Goal: Feedback & Contribution: Contribute content

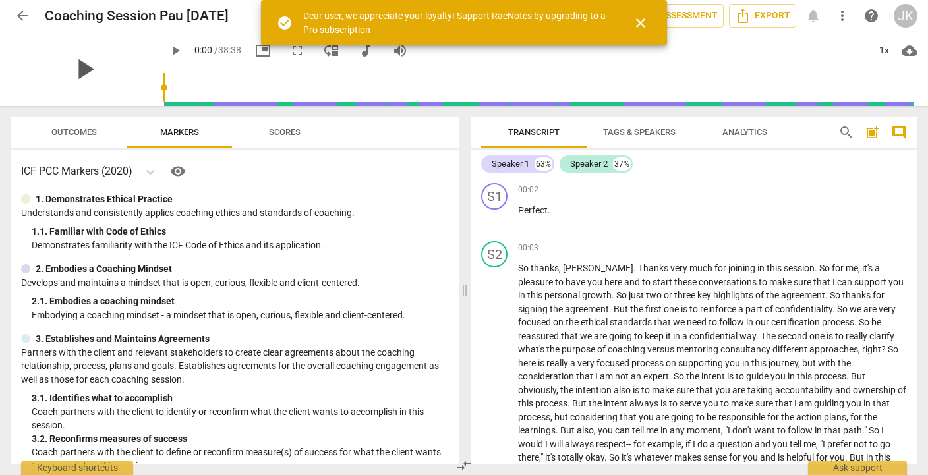
click at [88, 65] on span "play_arrow" at bounding box center [84, 69] width 34 height 34
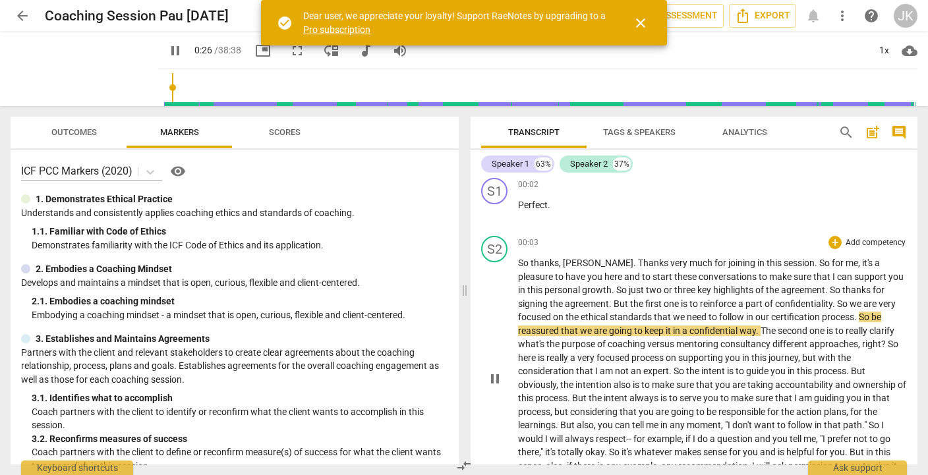
scroll to position [10, 0]
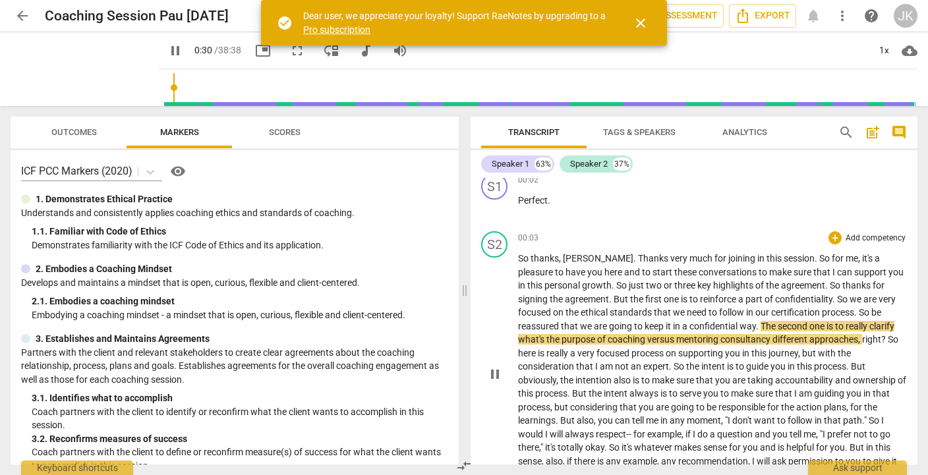
click at [850, 239] on p "Add competency" at bounding box center [876, 239] width 63 height 12
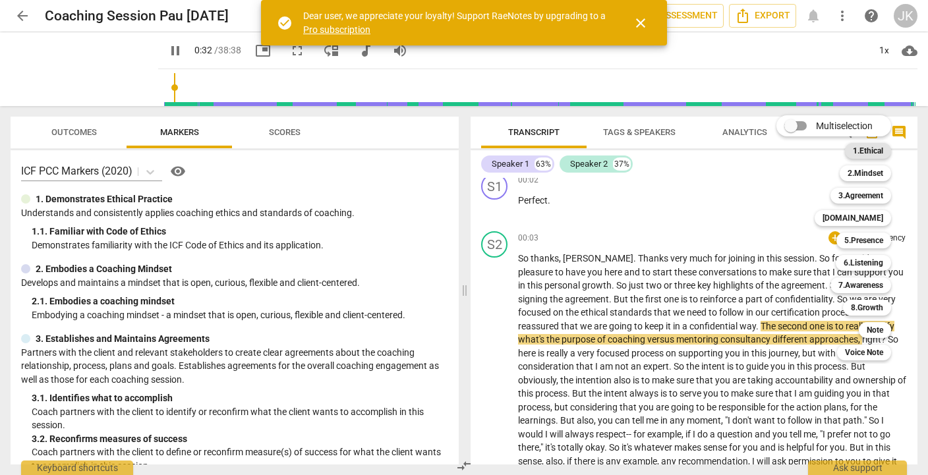
click at [862, 148] on b "1.Ethical" at bounding box center [868, 151] width 30 height 16
type input "33"
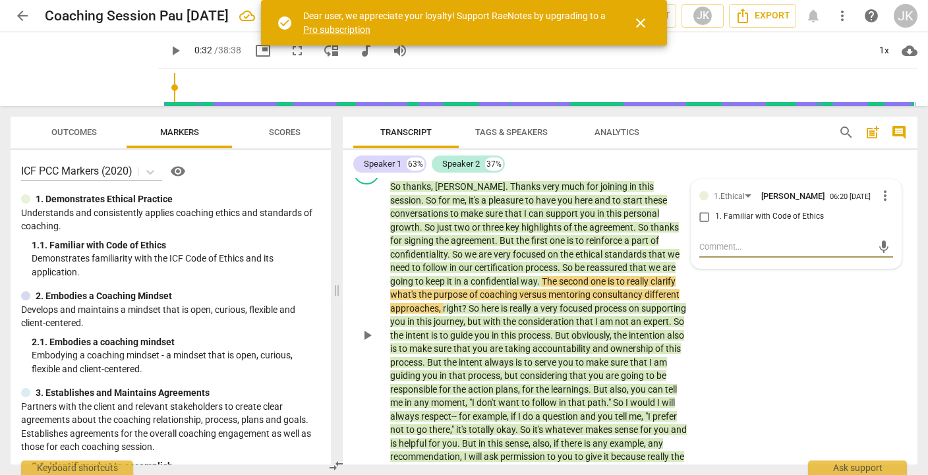
scroll to position [86, 0]
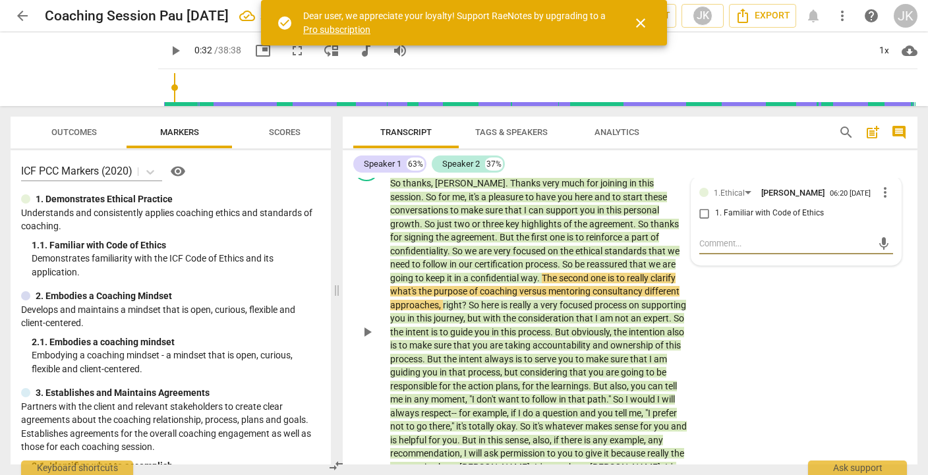
click at [700, 217] on input "1. Familiar with Code of Ethics" at bounding box center [704, 214] width 21 height 16
checkbox input "true"
click at [836, 350] on div "S2 play_arrow pause 00:03 + Add competency 1.Ethical keyboard_arrow_right So th…" at bounding box center [630, 322] width 575 height 344
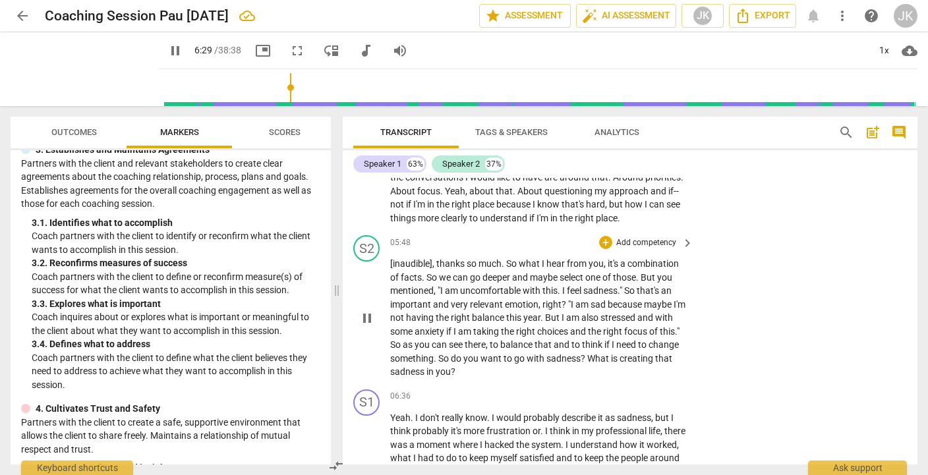
scroll to position [1122, 0]
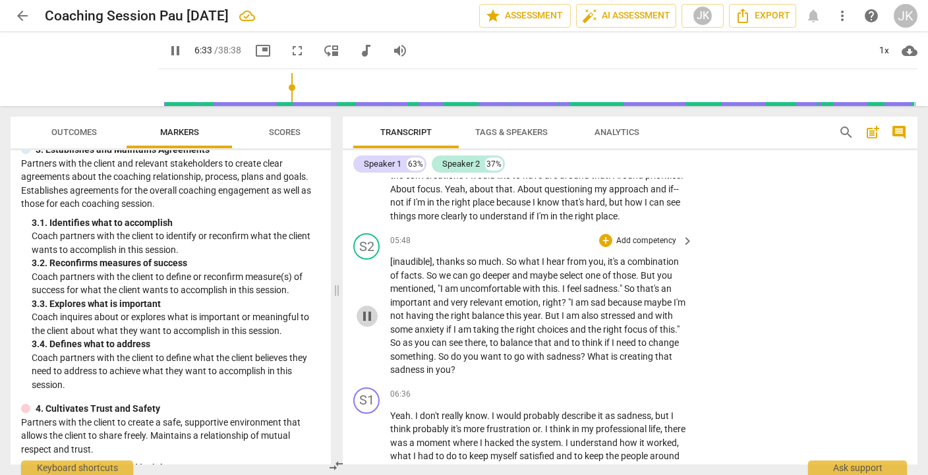
click at [371, 314] on span "pause" at bounding box center [367, 317] width 16 height 16
type input "394"
click at [639, 237] on p "Add competency" at bounding box center [646, 241] width 63 height 12
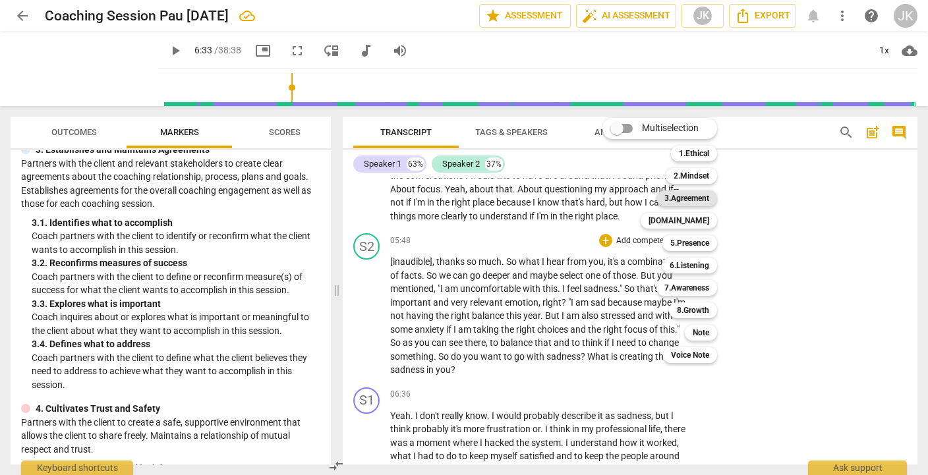
click at [674, 201] on b "3.Agreement" at bounding box center [687, 199] width 45 height 16
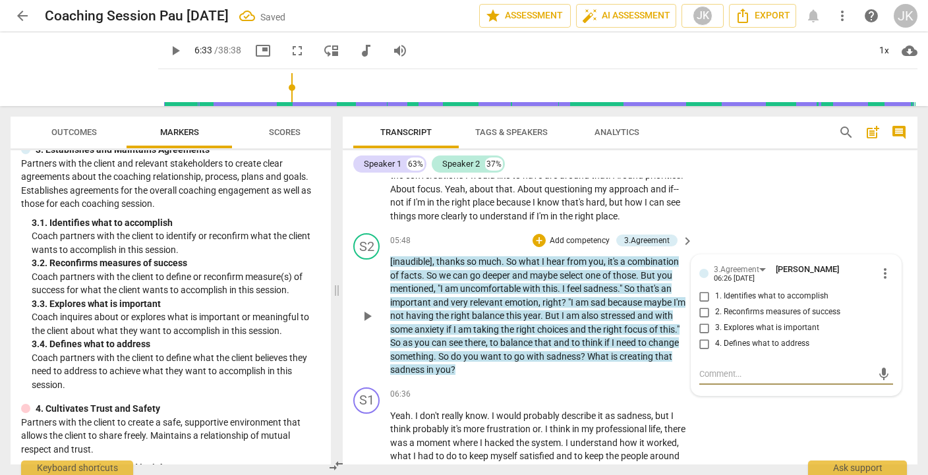
click at [701, 293] on input "1. Identifies what to accomplish" at bounding box center [704, 297] width 21 height 16
checkbox input "true"
click at [702, 373] on textarea at bounding box center [786, 374] width 173 height 13
type textarea "Y"
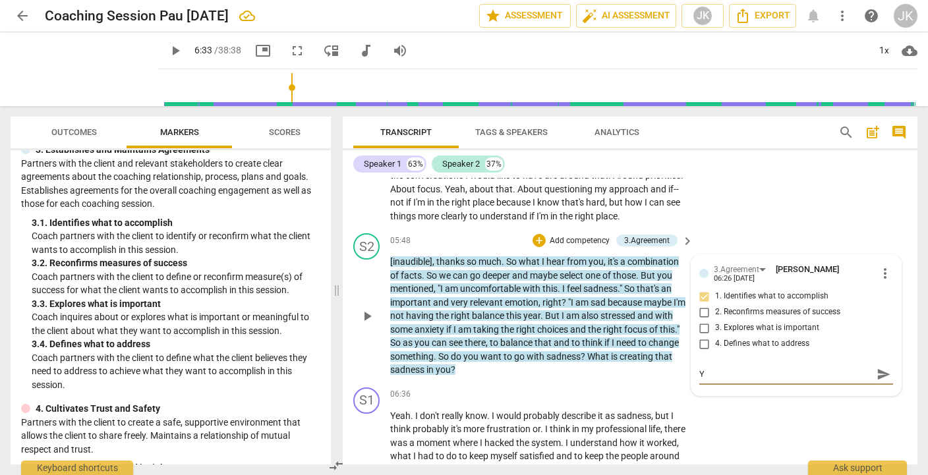
type textarea "Yo"
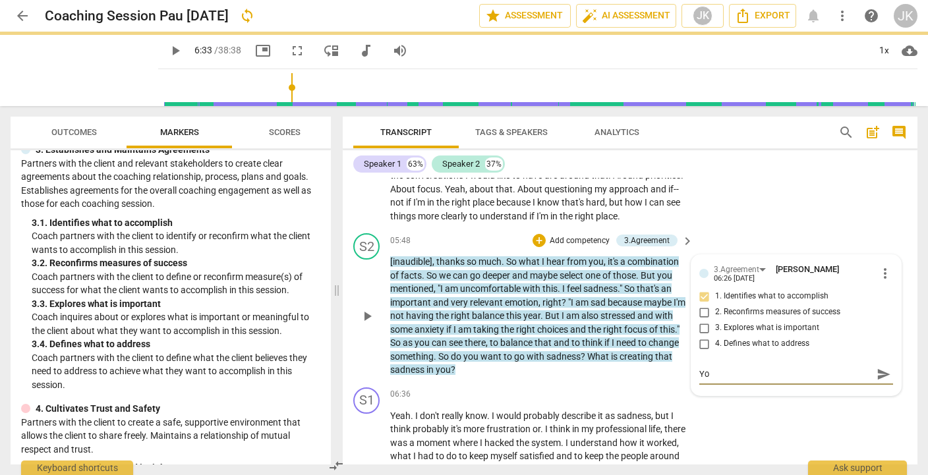
type textarea "You"
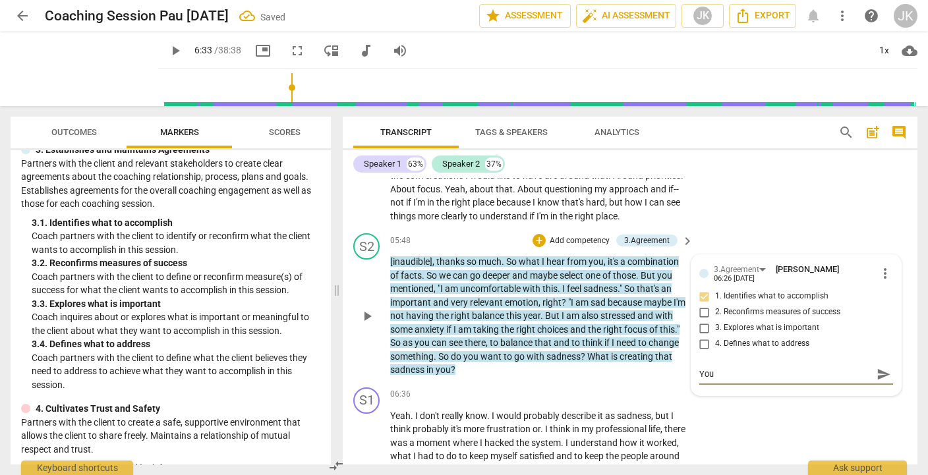
type textarea "You"
type textarea "Yo"
type textarea "Y"
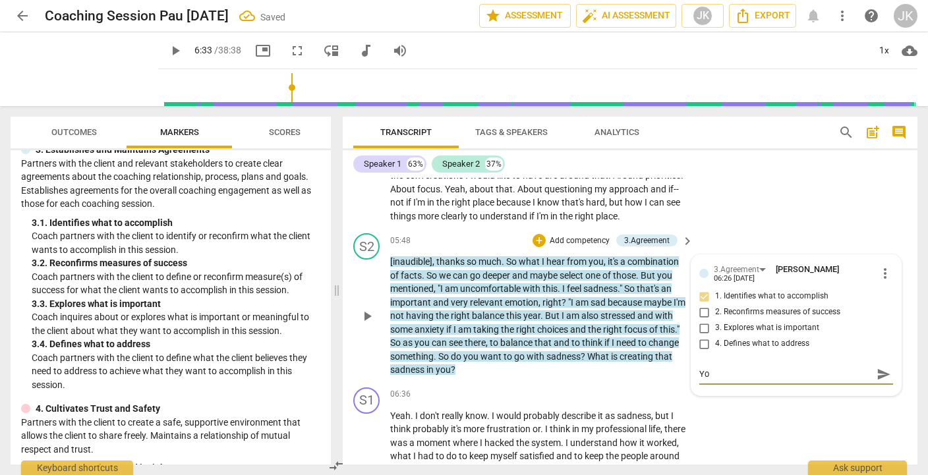
type textarea "Y"
type textarea "C"
type textarea "Co"
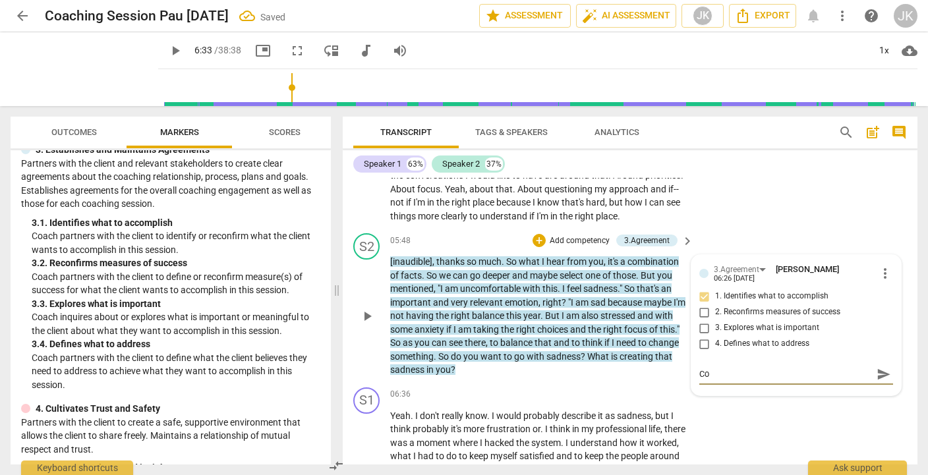
type textarea "Con"
type textarea "Cons"
type textarea "Consi"
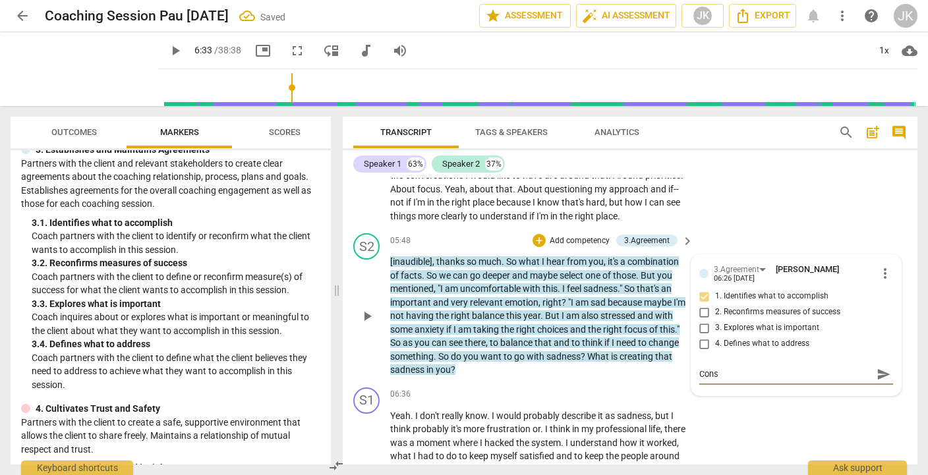
type textarea "Consi"
type textarea "Consid"
type textarea "Conside"
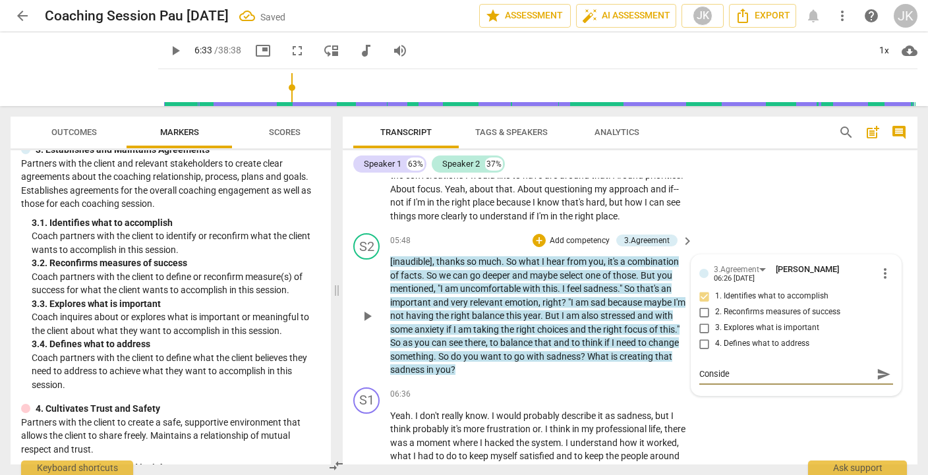
type textarea "Consider"
type textarea "Consider b"
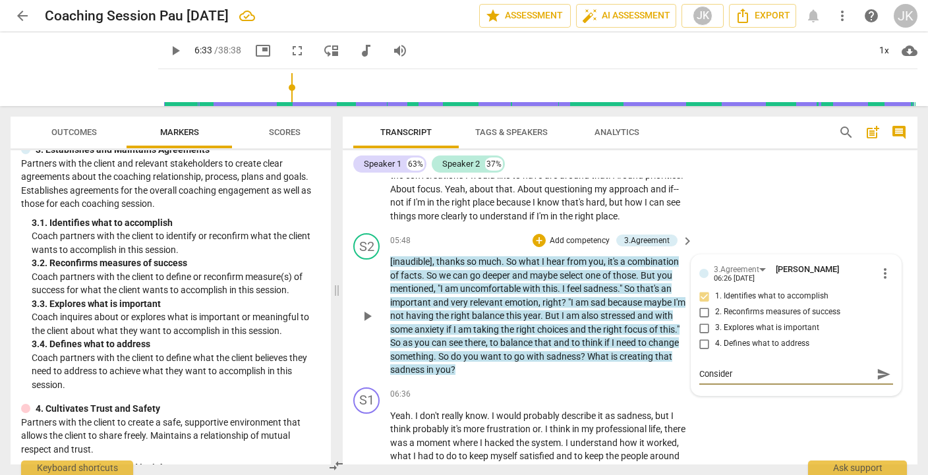
type textarea "Consider b"
type textarea "Consider br"
type textarea "Consider bro"
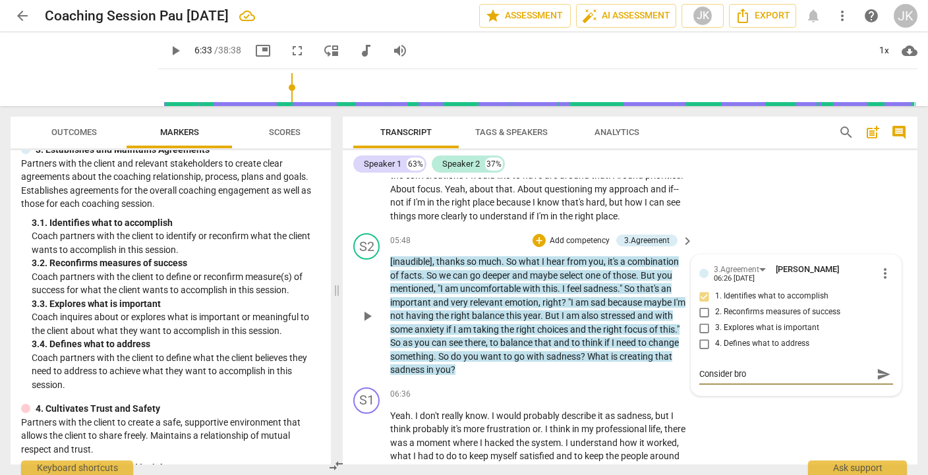
type textarea "Consider broa"
type textarea "Consider broad"
type textarea "Consider broadi"
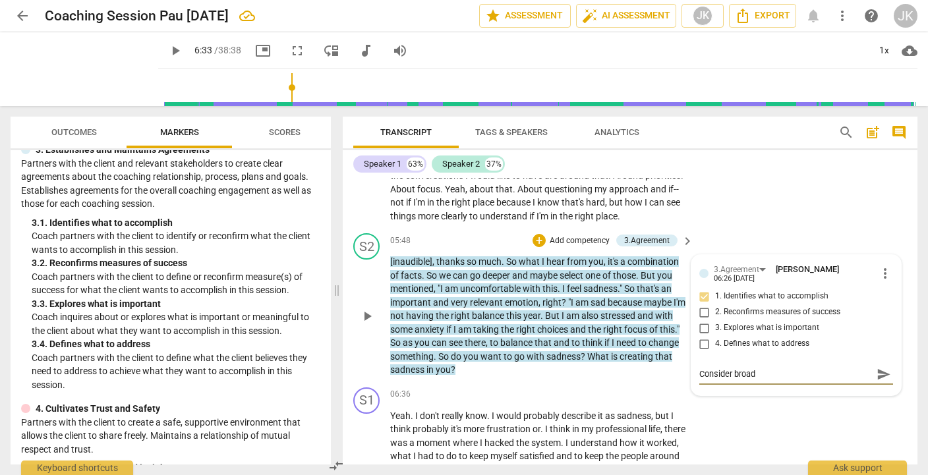
type textarea "Consider broadi"
type textarea "Consider broadin"
type textarea "Consider broading"
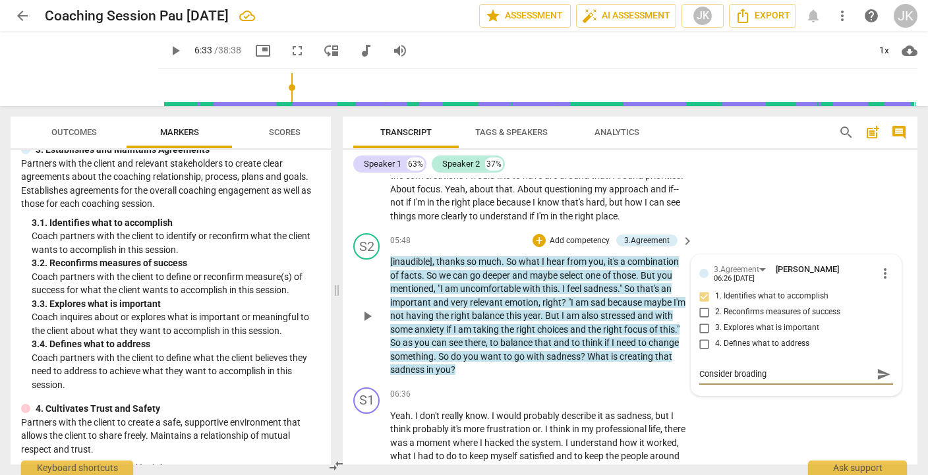
type textarea "Consider broadin"
type textarea "Consider broadi"
type textarea "Consider broad"
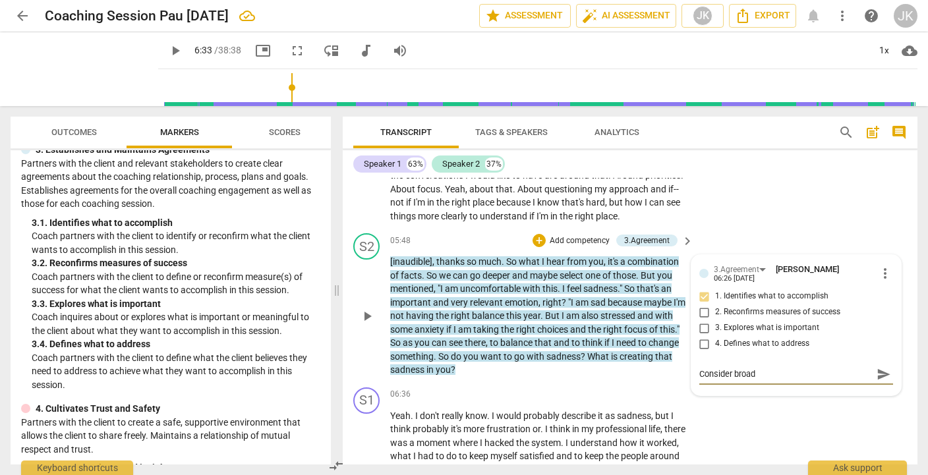
type textarea "Consider broade"
type textarea "Consider broaden"
type textarea "Consider broadeni"
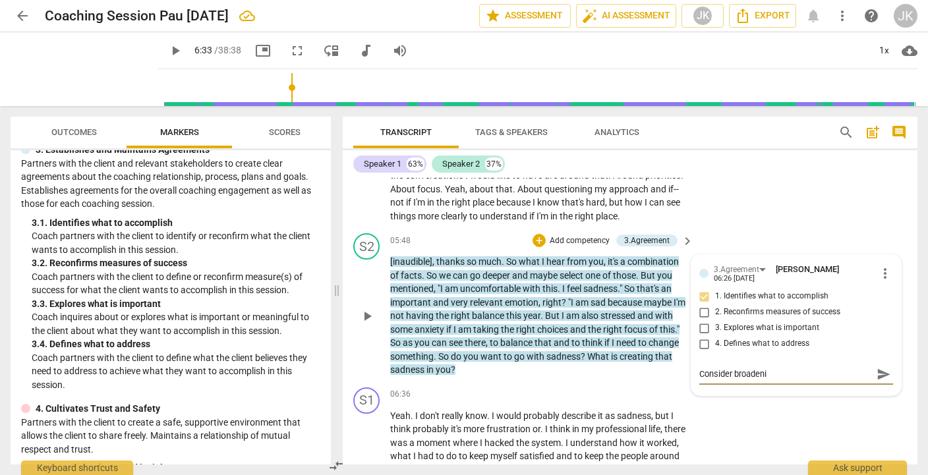
type textarea "Consider broadenin"
type textarea "Consider broadening"
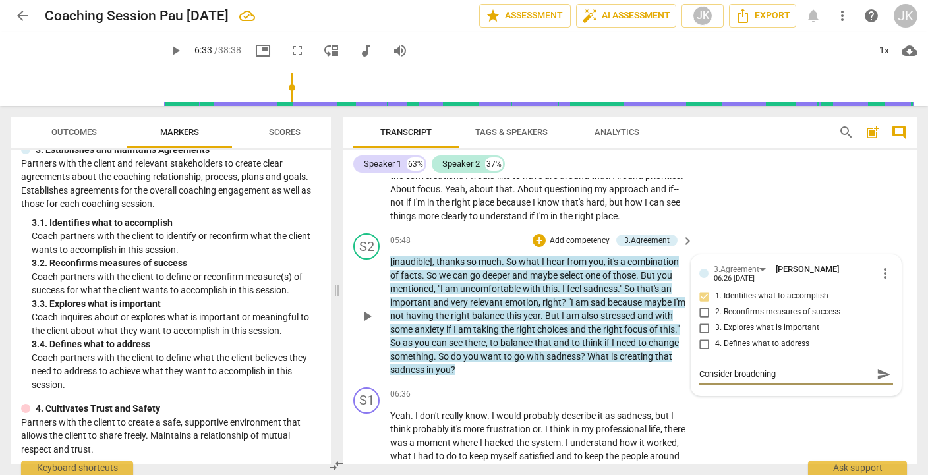
type textarea "Consider broadening"
type textarea "Consider broadening t"
type textarea "Consider broadening th"
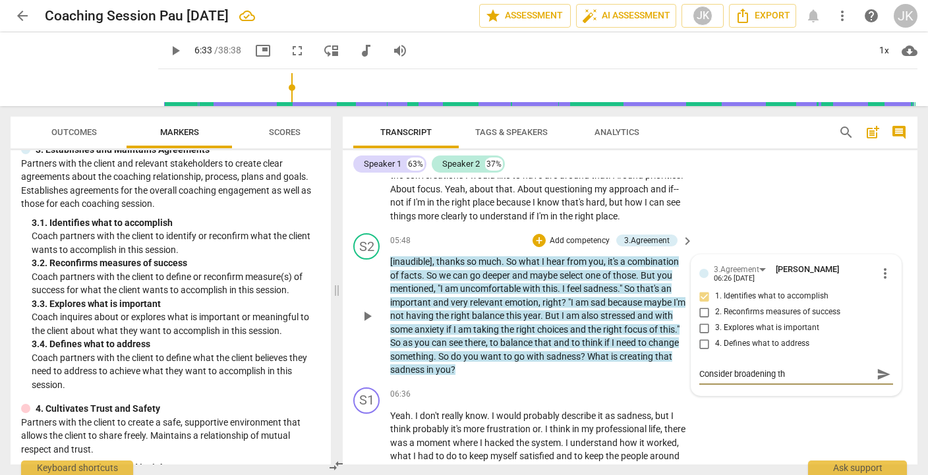
type textarea "Consider broadening the"
type textarea "Consider broadening the q"
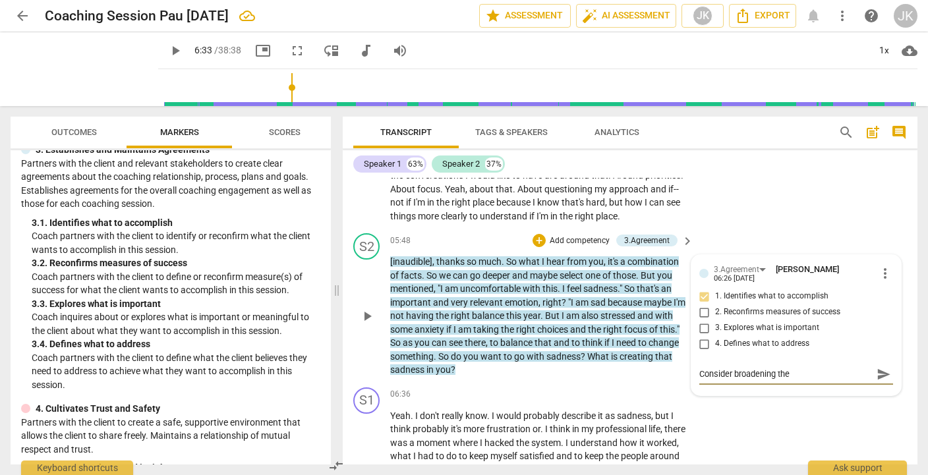
type textarea "Consider broadening the q"
type textarea "Consider broadening the qu"
type textarea "Consider broadening the que"
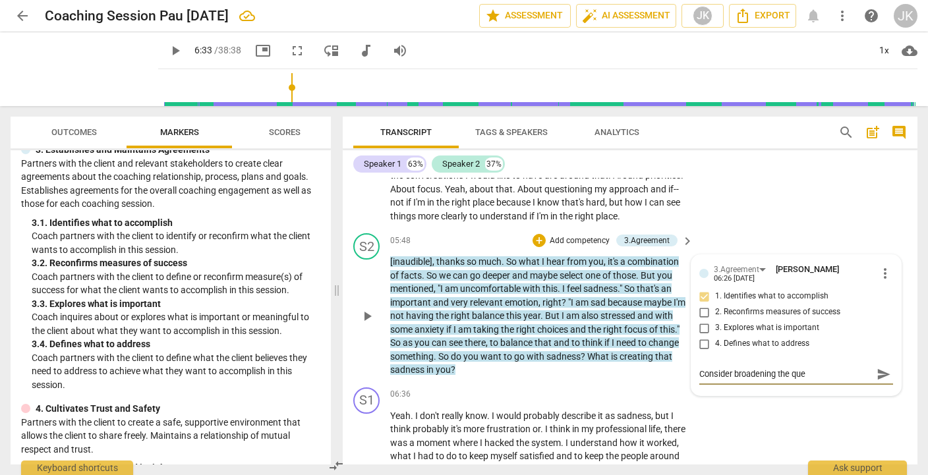
type textarea "Consider broadening the ques"
type textarea "Consider broadening the quest"
type textarea "Consider broadening the questi"
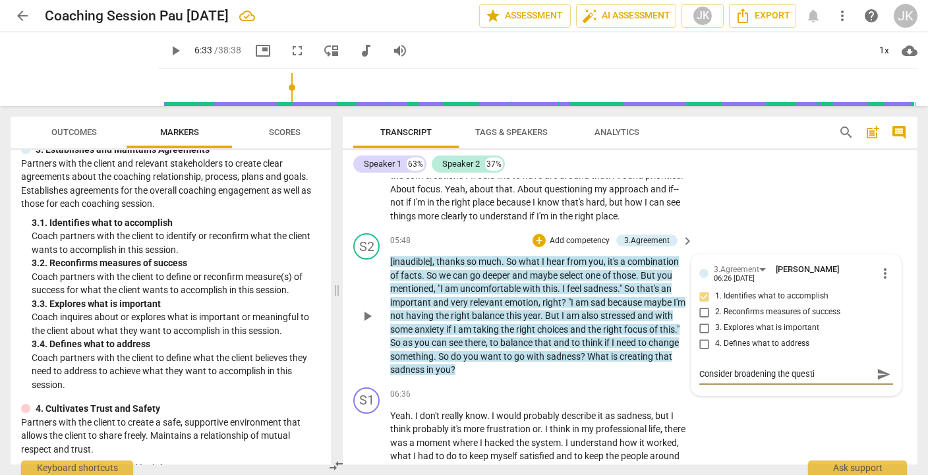
type textarea "Consider broadening the questio"
type textarea "Consider broadening the question"
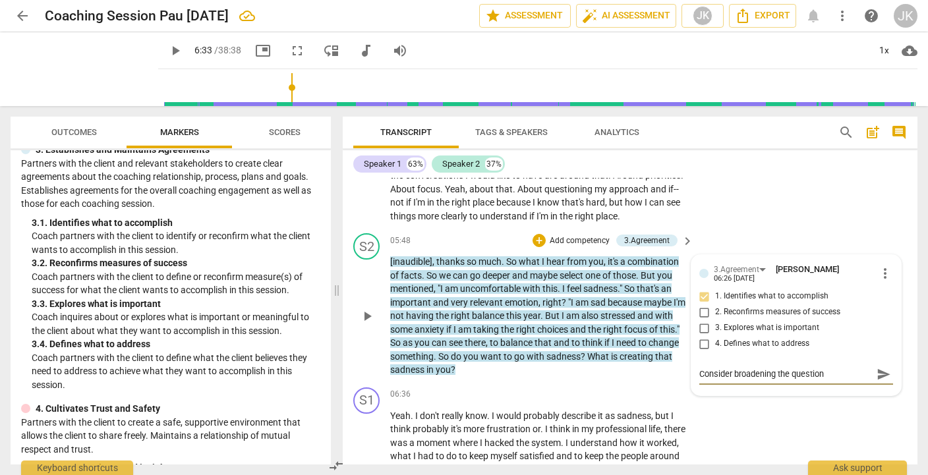
type textarea "Consider broadening the question f"
type textarea "Consider broadening the question fr"
type textarea "Consider broadening the question fro"
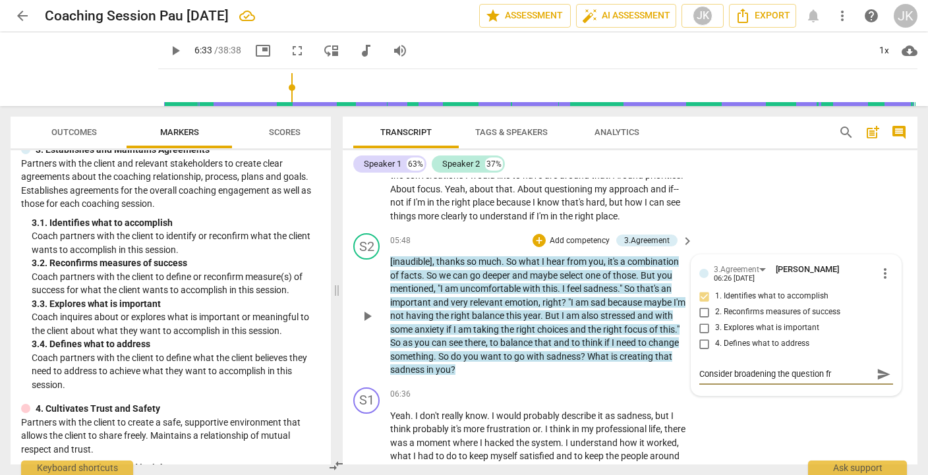
type textarea "Consider broadening the question fro"
type textarea "Consider broadening the question from"
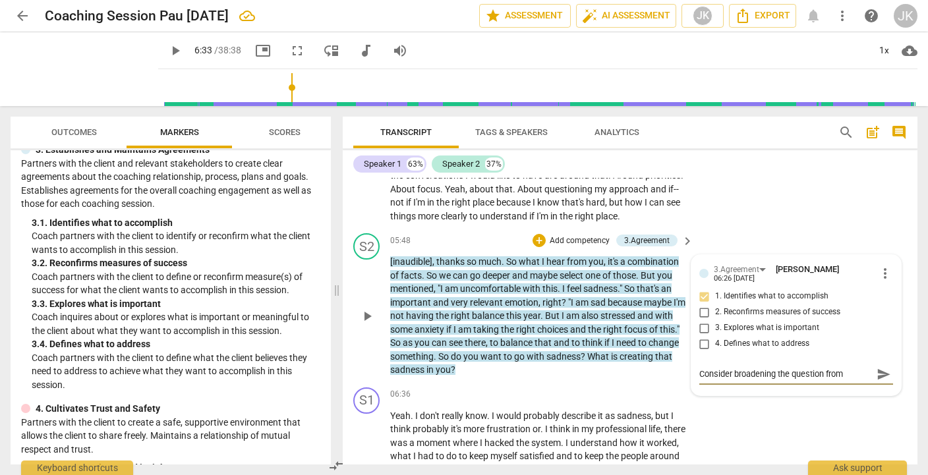
type textarea "Consider broadening the question from ""
type textarea "Consider broadening the question from "D"
type textarea "Consider broadening the question from "Do"
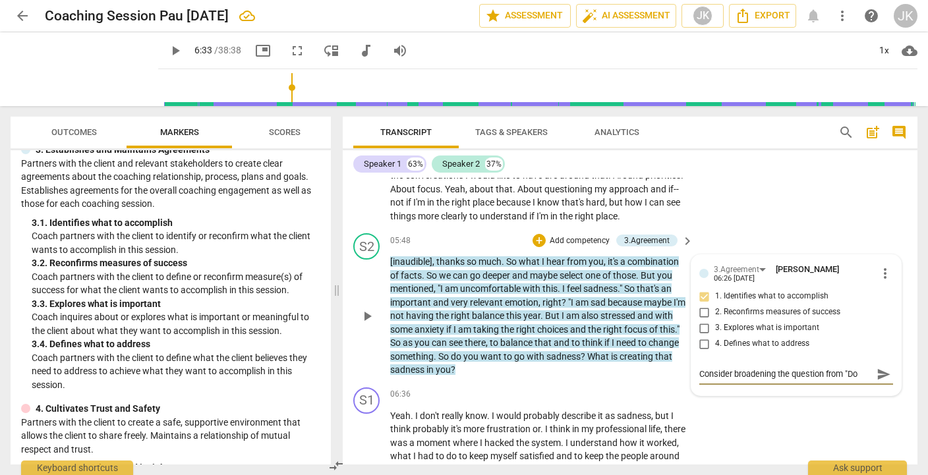
type textarea "Consider broadening the question from "Do"
type textarea "Consider broadening the question from "Do y"
type textarea "Consider broadening the question from "Do yo"
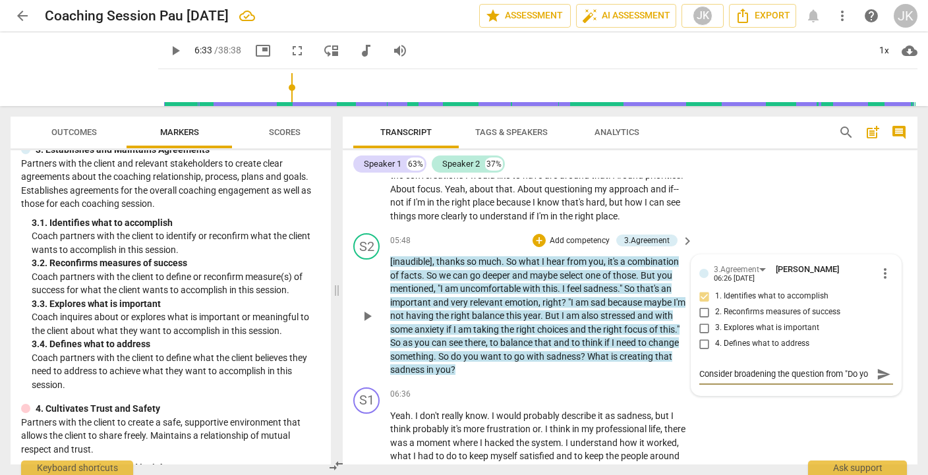
type textarea "Consider broadening the question from "Do you"
type textarea "Consider broadening the question from "Do you w"
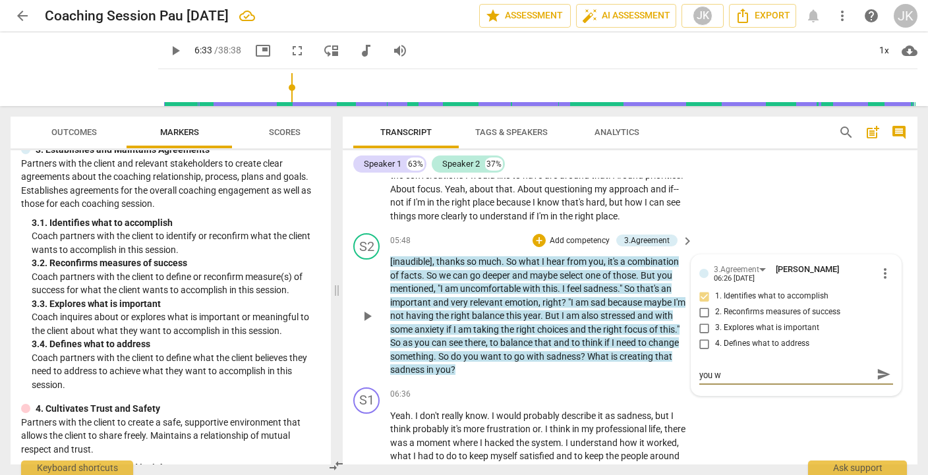
type textarea "Consider broadening the question from "Do you wa"
type textarea "Consider broadening the question from "Do you wan"
type textarea "Consider broadening the question from "Do you want"
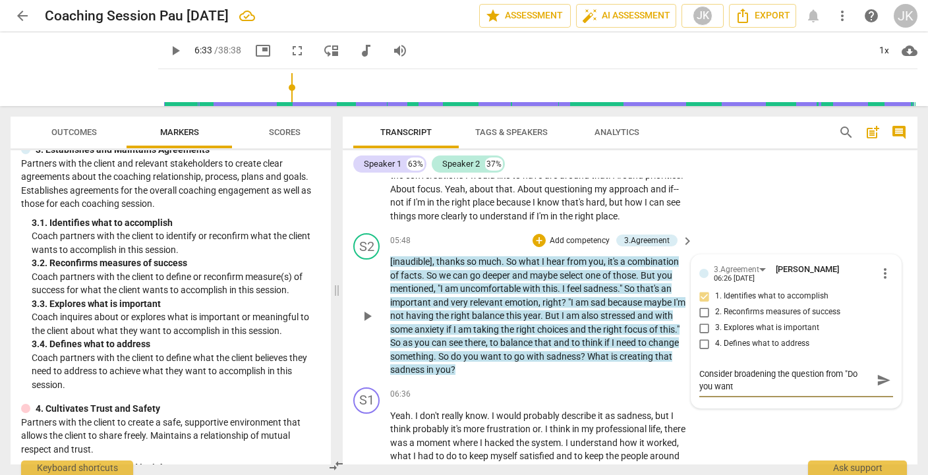
type textarea "Consider broadening the question from "Do you want"
type textarea "Consider broadening the question from "Do you want o"
type textarea "Consider broadening the question from "Do you want ot"
type textarea "Consider broadening the question from "Do you want ot g"
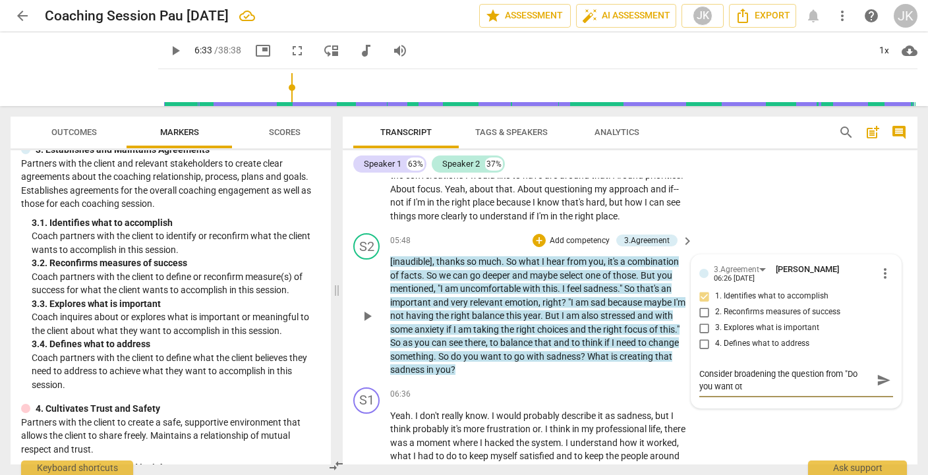
type textarea "Consider broadening the question from "Do you want ot g"
type textarea "Consider broadening the question from "Do you want ot go"
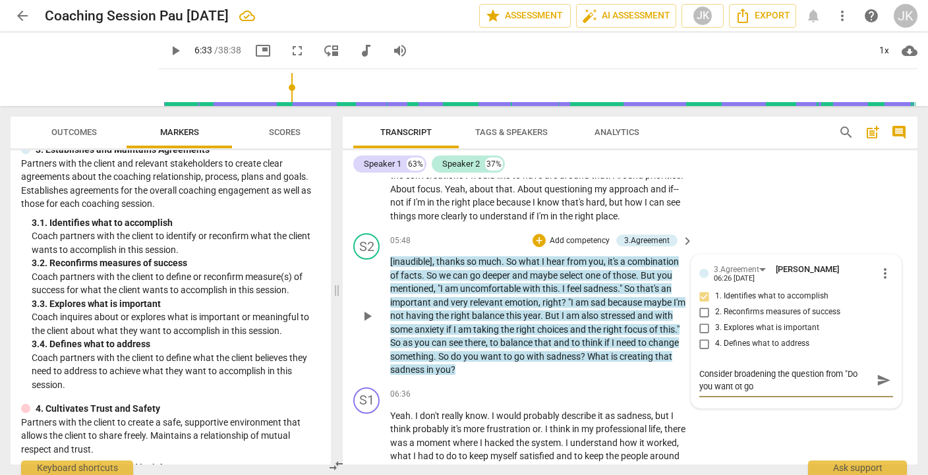
type textarea "Consider broadening the question from "Do you want ot go"
type textarea "Consider broadening the question from "Do you want ot g"
type textarea "Consider broadening the question from "Do you want ot"
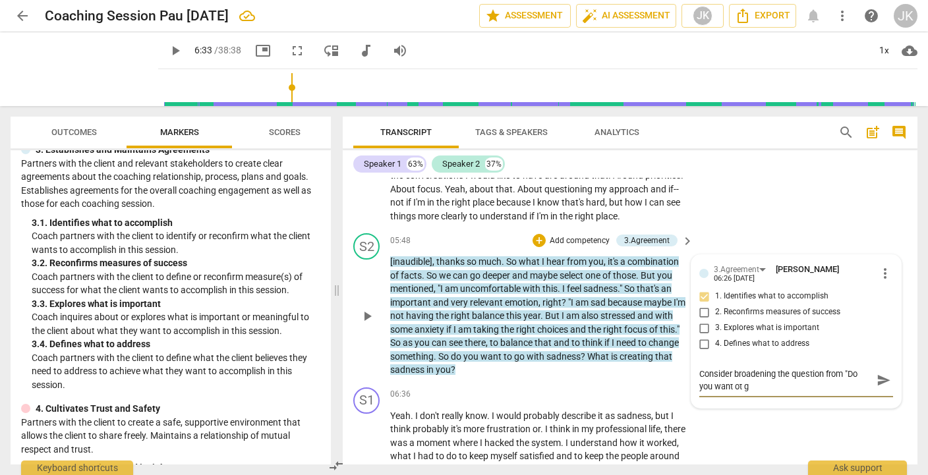
type textarea "Consider broadening the question from "Do you want ot"
type textarea "Consider broadening the question from "Do you want o"
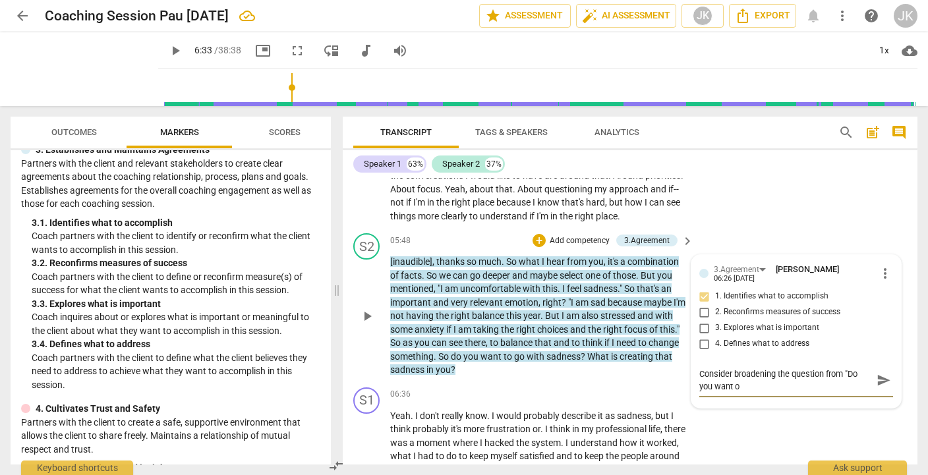
type textarea "Consider broadening the question from "Do you want"
type textarea "Consider broadening the question from "Do you want t"
type textarea "Consider broadening the question from "Do you want to"
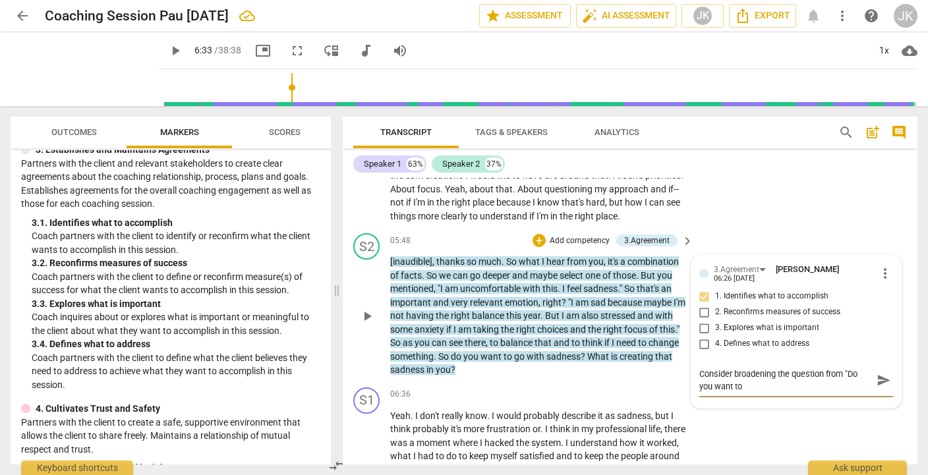
type textarea "Consider broadening the question from "Do you want to"
type textarea "Consider broadening the question from "Do you want to g"
type textarea "Consider broadening the question from "Do you want to go"
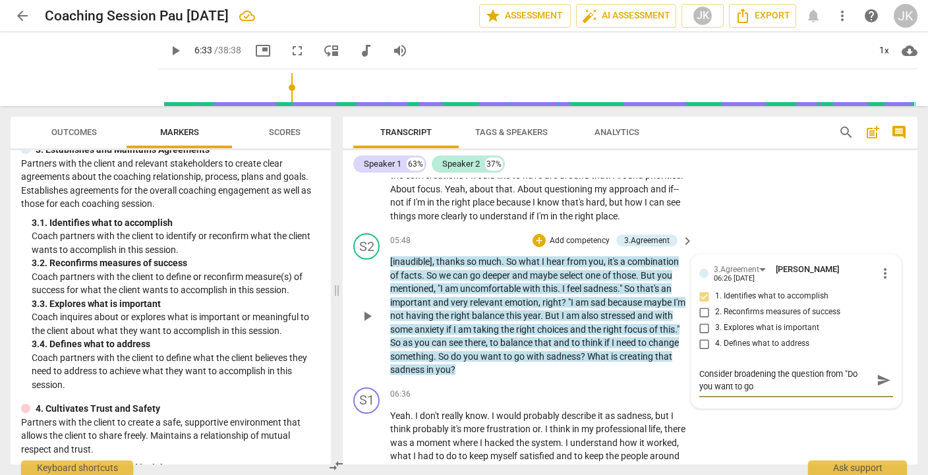
type textarea "Consider broadening the question from "Do you want to go"
type textarea "Consider broadening the question from "Do you want to go w"
type textarea "Consider broadening the question from "Do you want to go wi"
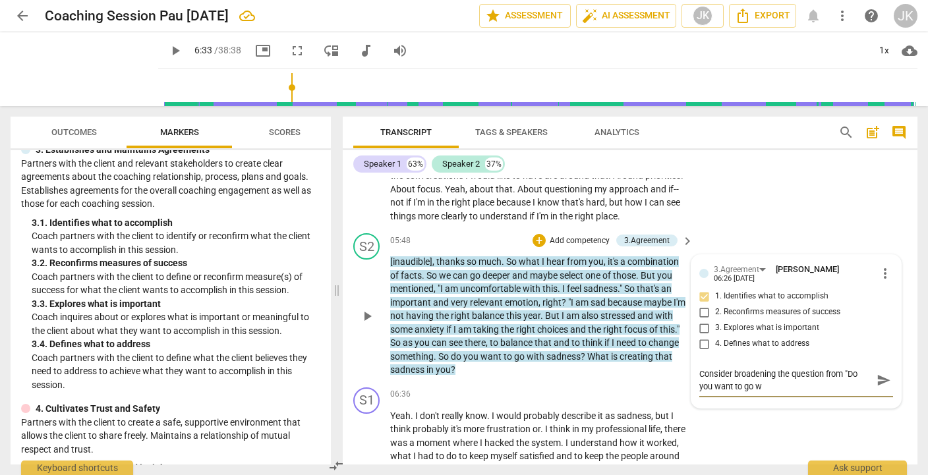
type textarea "Consider broadening the question from "Do you want to go wi"
type textarea "Consider broadening the question from "Do you want to go wit"
type textarea "Consider broadening the question from "Do you want to go with"
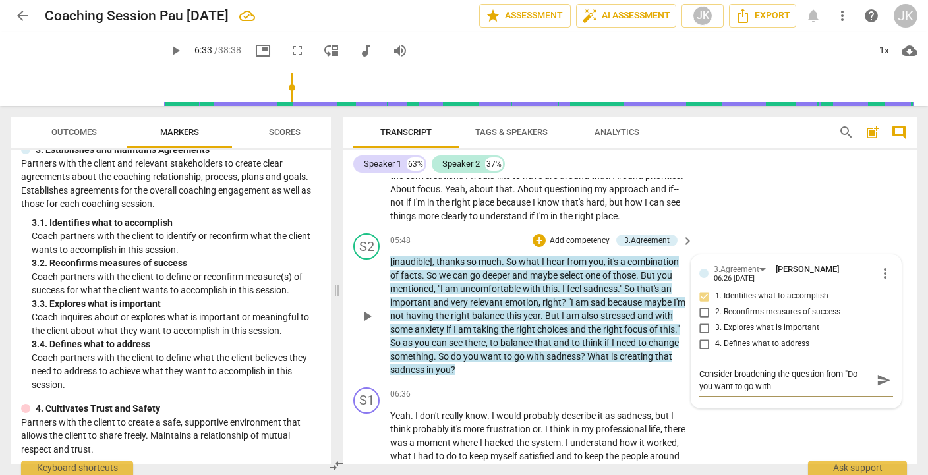
type textarea "Consider broadening the question from "Do you want to go with w"
type textarea "Consider broadening the question from "Do you want to go with"
type textarea "Consider broadening the question from "Do you want to go with X"
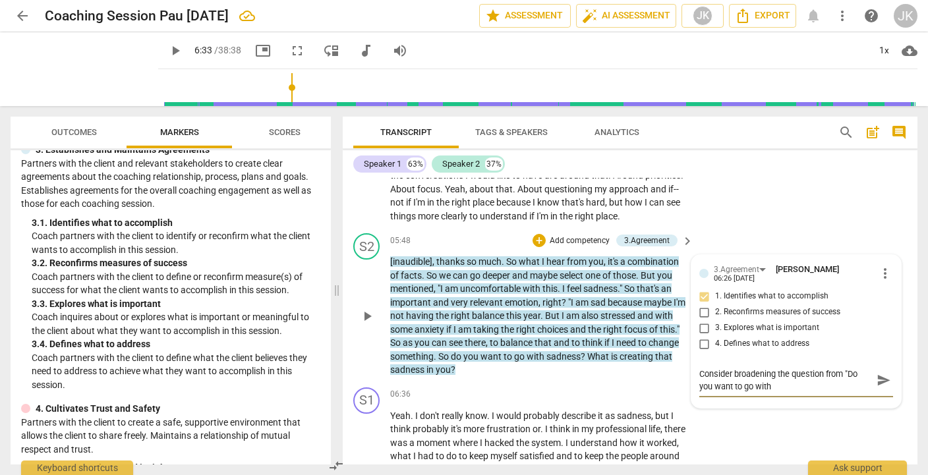
type textarea "Consider broadening the question from "Do you want to go with X"
type textarea "Consider broadening the question from "Do you want to go with X:"
type textarea "Consider broadening the question from "Do you want to go with X"
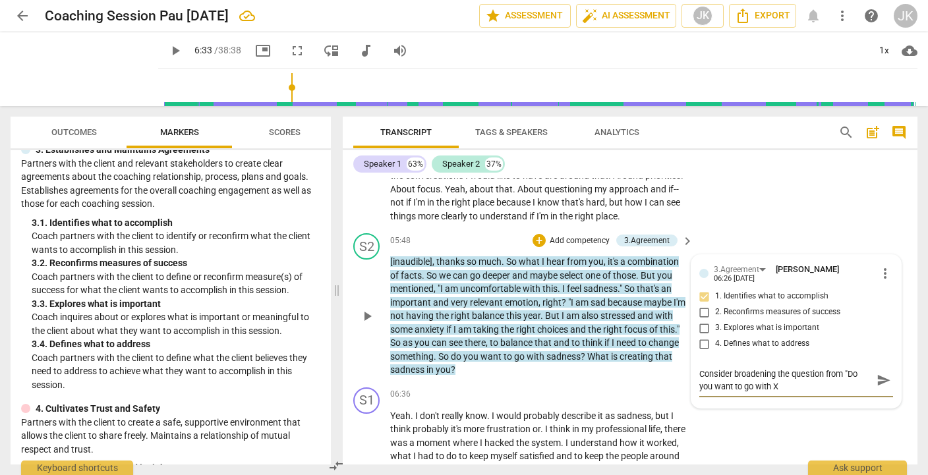
type textarea "Consider broadening the question from "Do you want to go with X?"
type textarea "Consider broadening the question from "Do you want to go with X?""
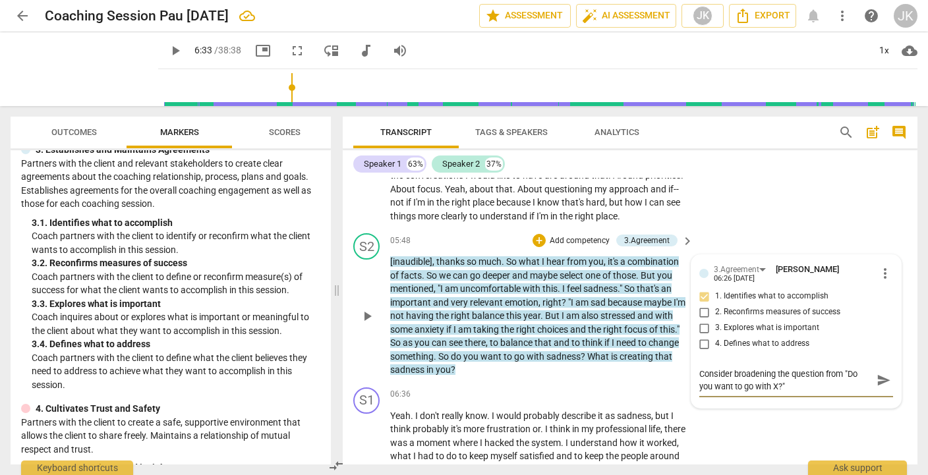
type textarea "Consider broadening the question from "Do you want to go with X?""
type textarea "Consider broadening the question from "Do you want to go with X?" T"
type textarea "Consider broadening the question from "Do you want to go with X?""
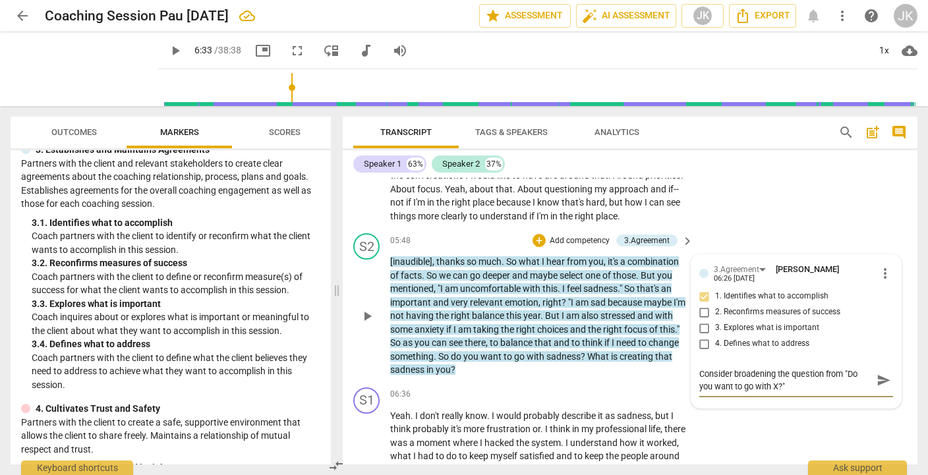
type textarea "Consider broadening the question from "Do you want to go with X?" t"
type textarea "Consider broadening the question from "Do you want to go with X?" to"
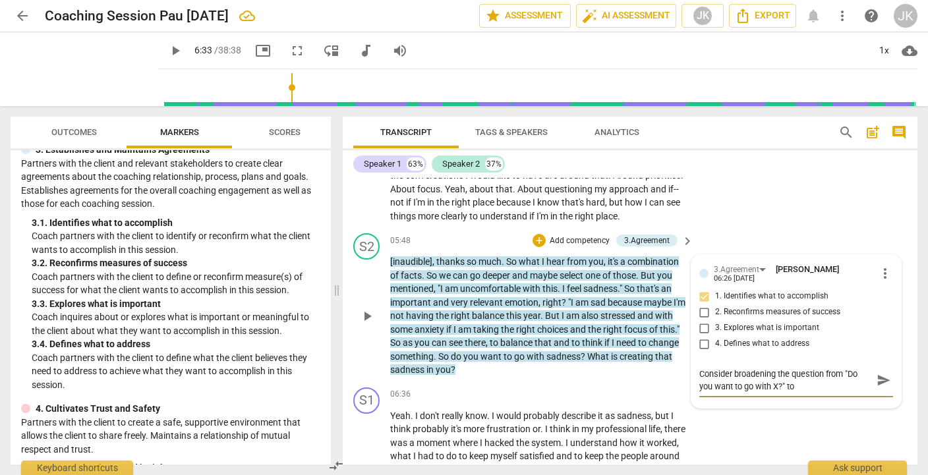
type textarea "Consider broadening the question from "Do you want to go with X?" to"
type textarea "Consider broadening the question from "Do you want to go with X?" to s"
type textarea "Consider broadening the question from "Do you want to go with X?" to si"
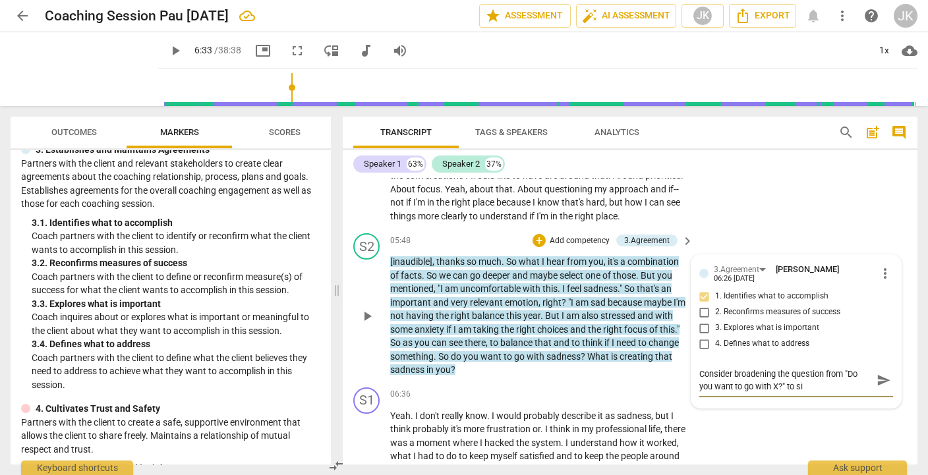
type textarea "Consider broadening the question from "Do you want to go with X?" to sim"
type textarea "Consider broadening the question from "Do you want to go with X?" to simp"
type textarea "Consider broadening the question from "Do you want to go with X?" to simpl"
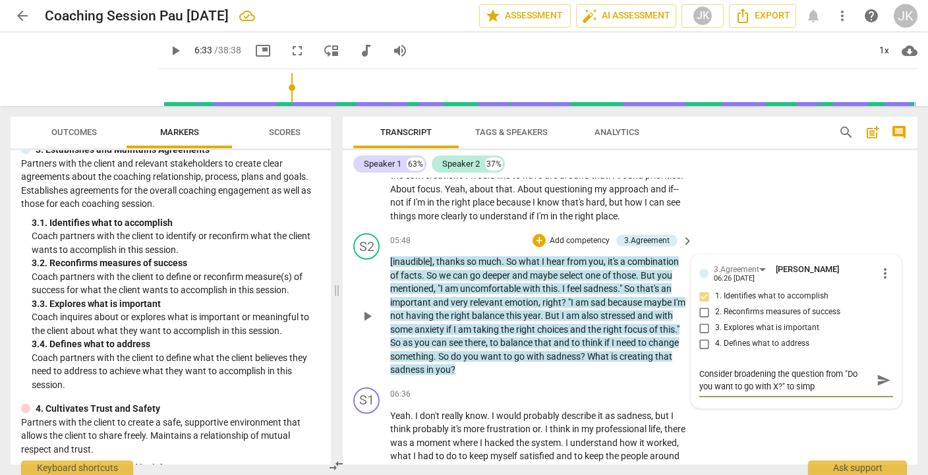
type textarea "Consider broadening the question from "Do you want to go with X?" to simpl"
type textarea "Consider broadening the question from "Do you want to go with X?" to simply"
type textarea "Consider broadening the question from "Do you want to go with X?" to simply""
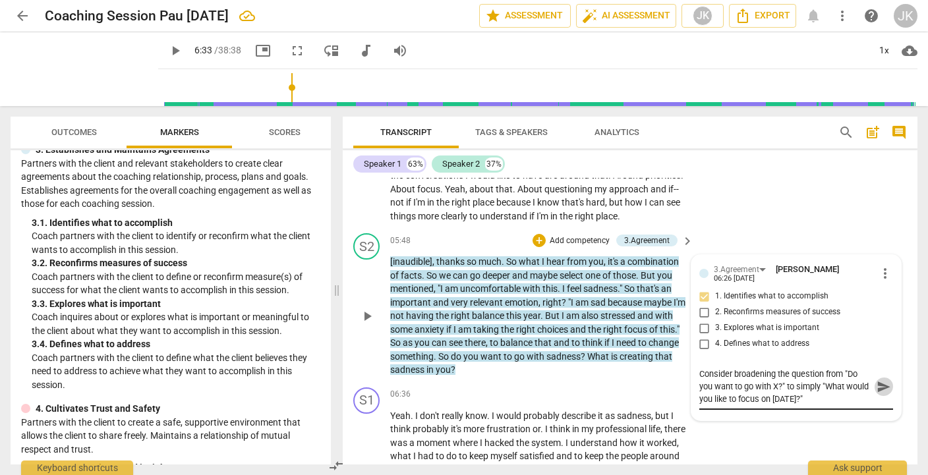
click at [878, 386] on span "send" at bounding box center [884, 387] width 15 height 15
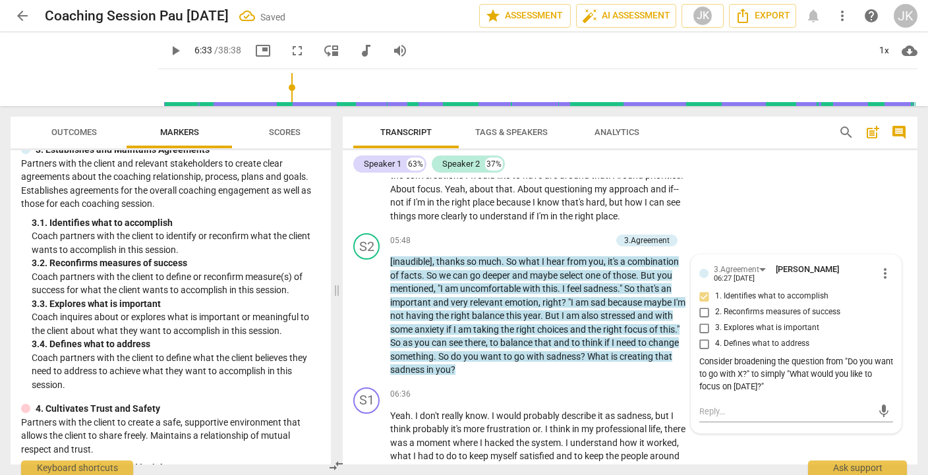
click at [167, 54] on span "play_arrow" at bounding box center [175, 51] width 16 height 16
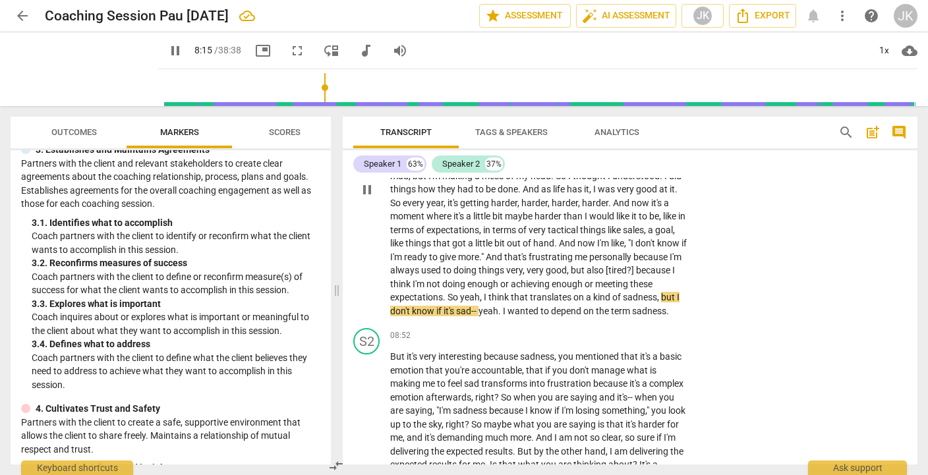
scroll to position [1471, 0]
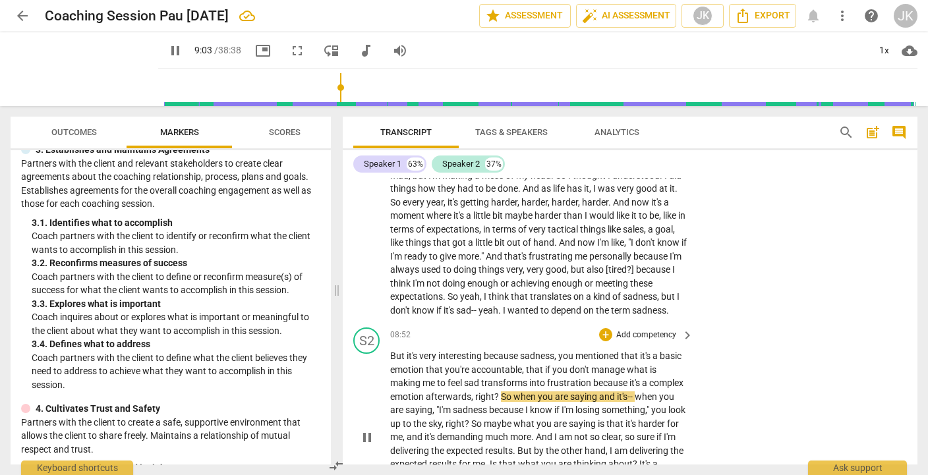
click at [621, 342] on p "Add competency" at bounding box center [646, 336] width 63 height 12
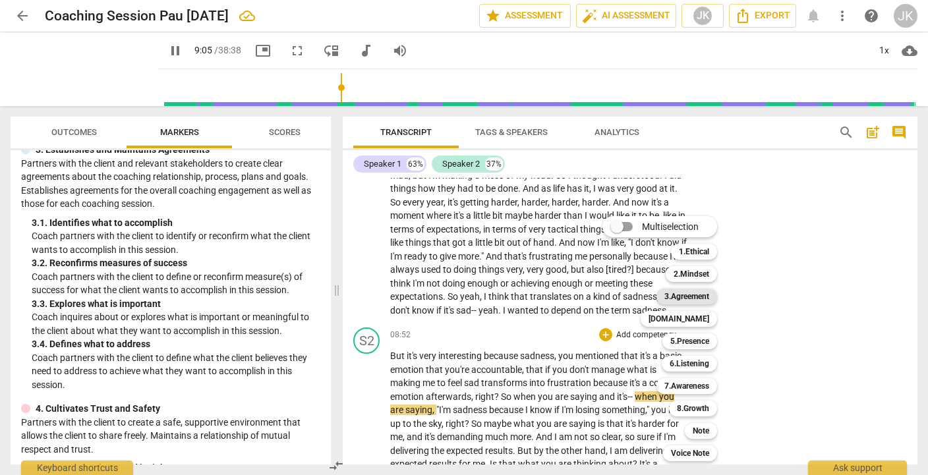
click at [690, 296] on b "3.Agreement" at bounding box center [687, 297] width 45 height 16
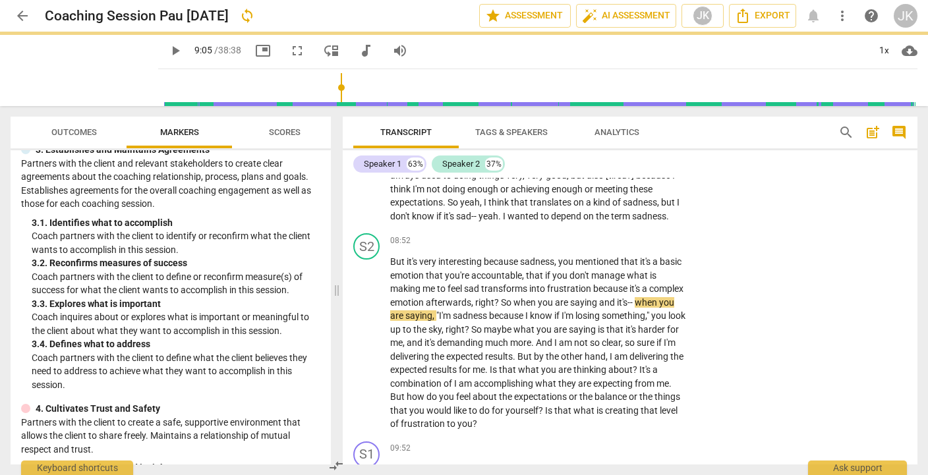
scroll to position [1590, 0]
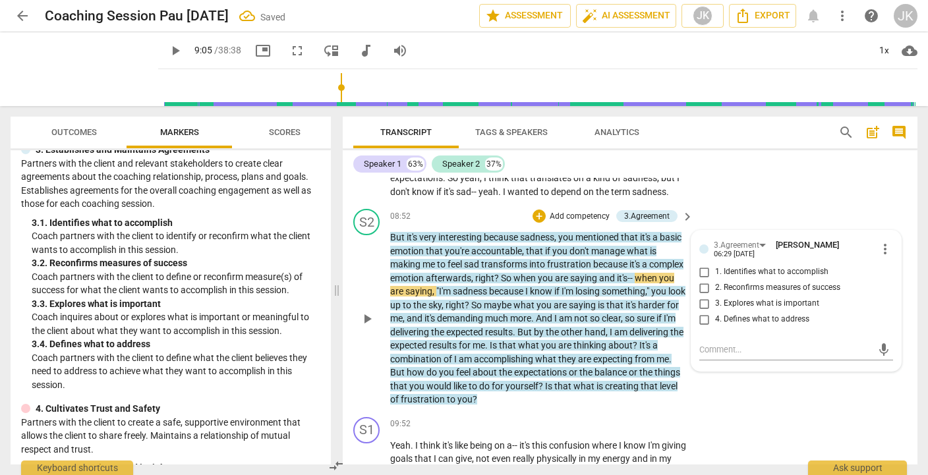
click at [719, 294] on label "2. Reconfirms measures of success" at bounding box center [791, 288] width 194 height 16
click at [715, 294] on input "2. Reconfirms measures of success" at bounding box center [704, 288] width 21 height 16
click at [713, 356] on textarea at bounding box center [786, 350] width 173 height 13
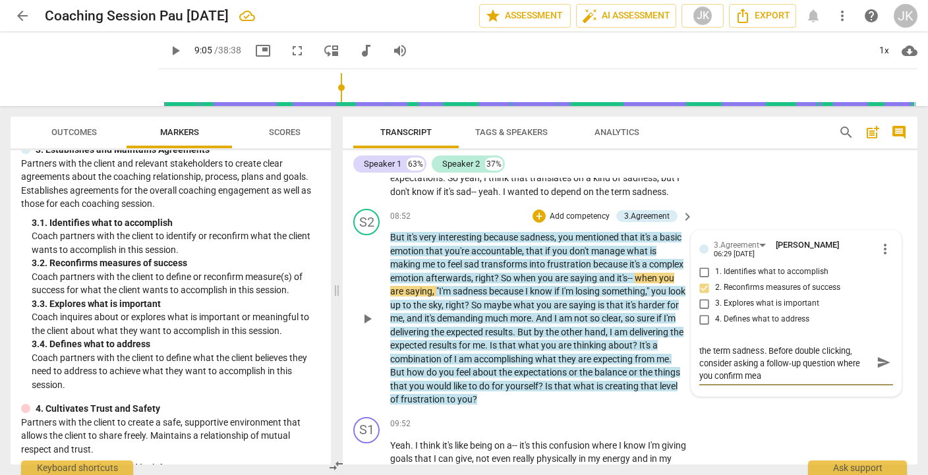
scroll to position [0, 0]
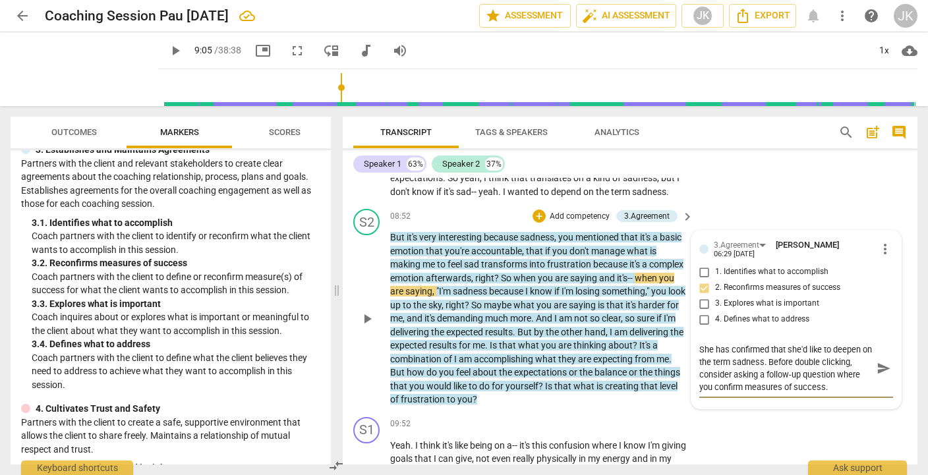
drag, startPoint x: 860, startPoint y: 375, endPoint x: 805, endPoint y: 375, distance: 54.7
click at [805, 375] on textarea "She has confirmed that she'd like to deepen on the term sadness. Before double …" at bounding box center [786, 369] width 173 height 50
click at [877, 376] on span "send" at bounding box center [884, 368] width 15 height 15
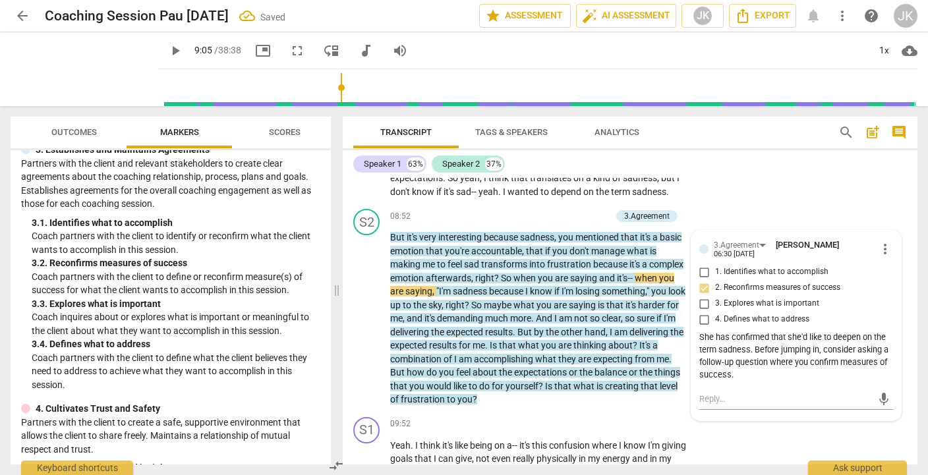
click at [167, 49] on span "play_arrow" at bounding box center [175, 51] width 16 height 16
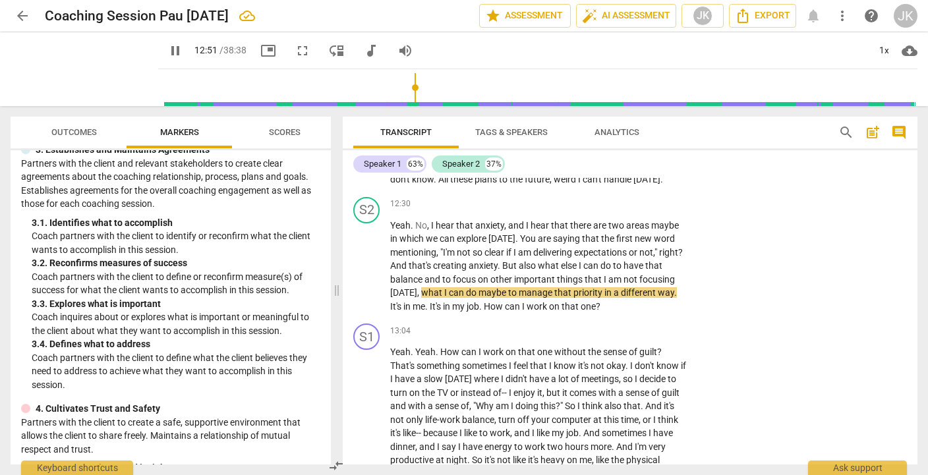
scroll to position [2233, 0]
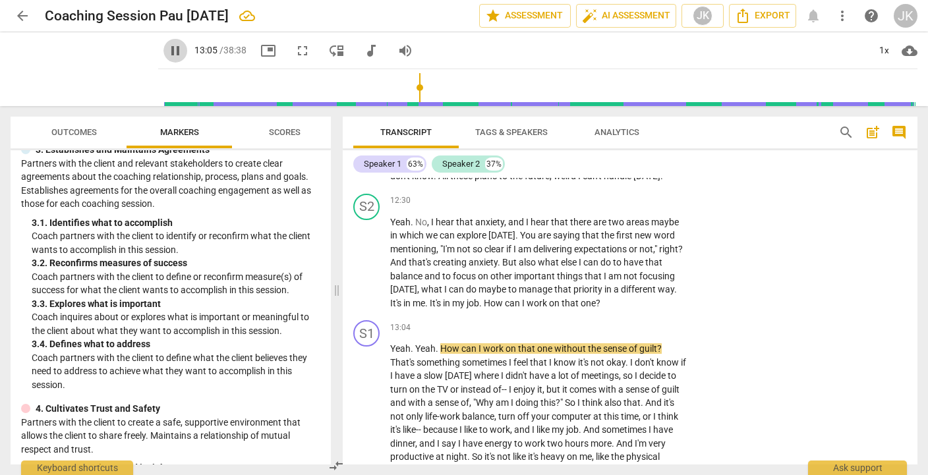
click at [167, 47] on span "pause" at bounding box center [175, 51] width 16 height 16
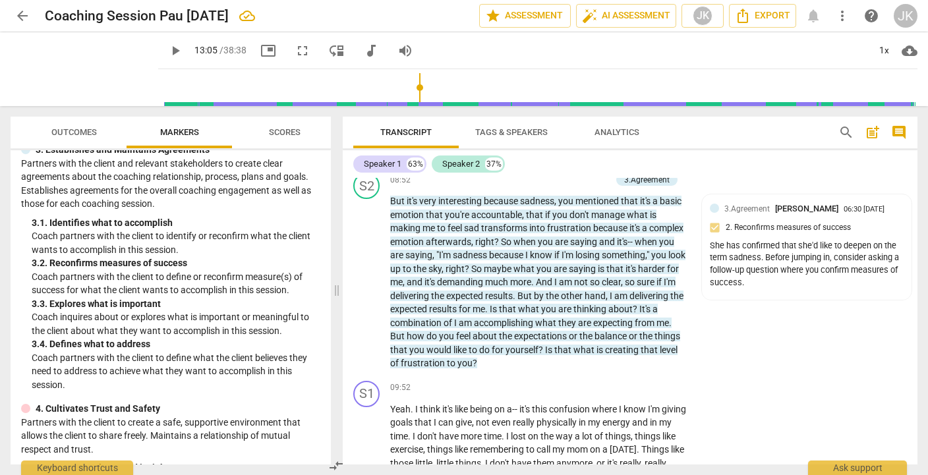
scroll to position [1586, 0]
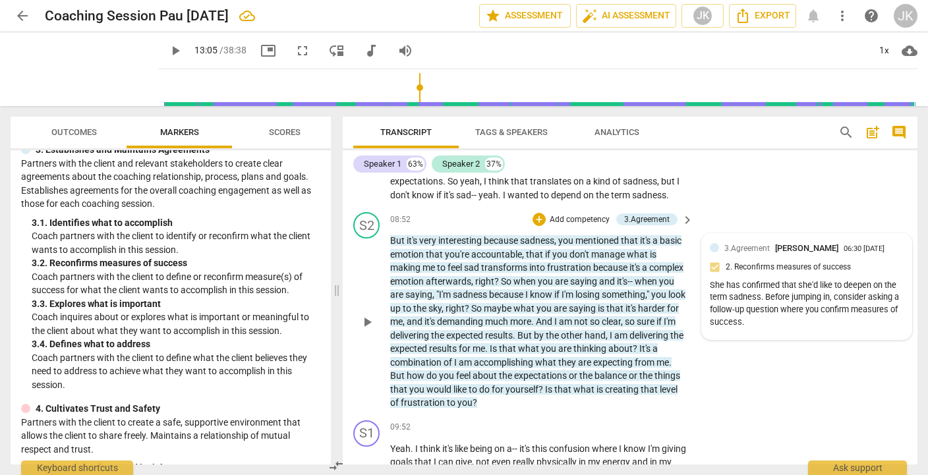
click at [812, 253] on span "[PERSON_NAME]" at bounding box center [806, 248] width 63 height 10
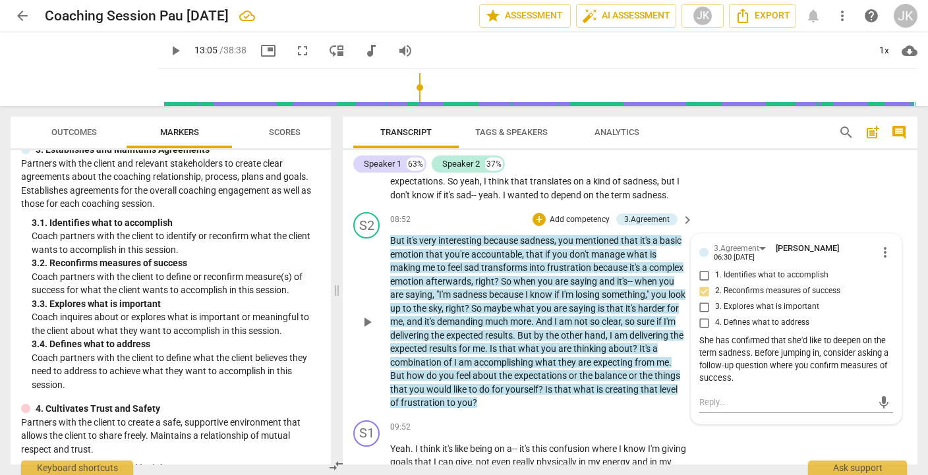
click at [882, 260] on span "more_vert" at bounding box center [886, 253] width 16 height 16
click at [891, 288] on li "Delete" at bounding box center [894, 290] width 45 height 25
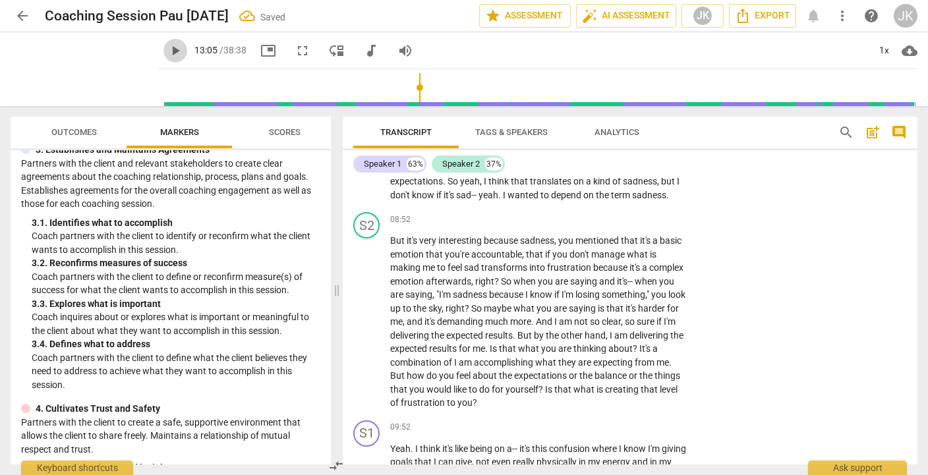
click at [167, 51] on span "play_arrow" at bounding box center [175, 51] width 16 height 16
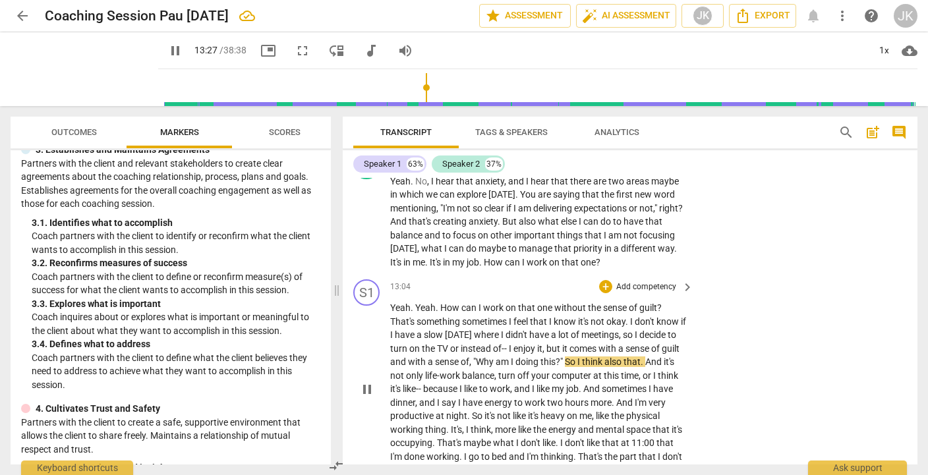
scroll to position [2281, 0]
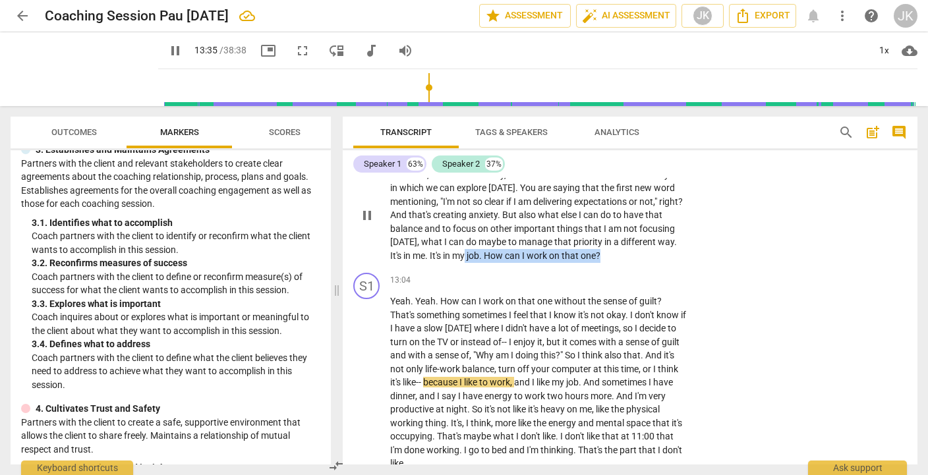
drag, startPoint x: 655, startPoint y: 272, endPoint x: 524, endPoint y: 267, distance: 130.6
click at [524, 263] on p "Yeah . No , I hear that anxiety , and I hear that there are two areas maybe in …" at bounding box center [538, 215] width 297 height 95
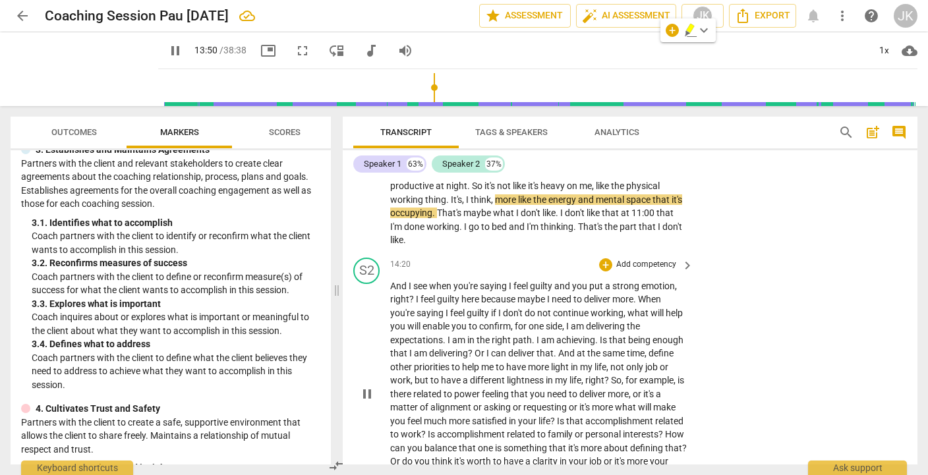
scroll to position [2505, 0]
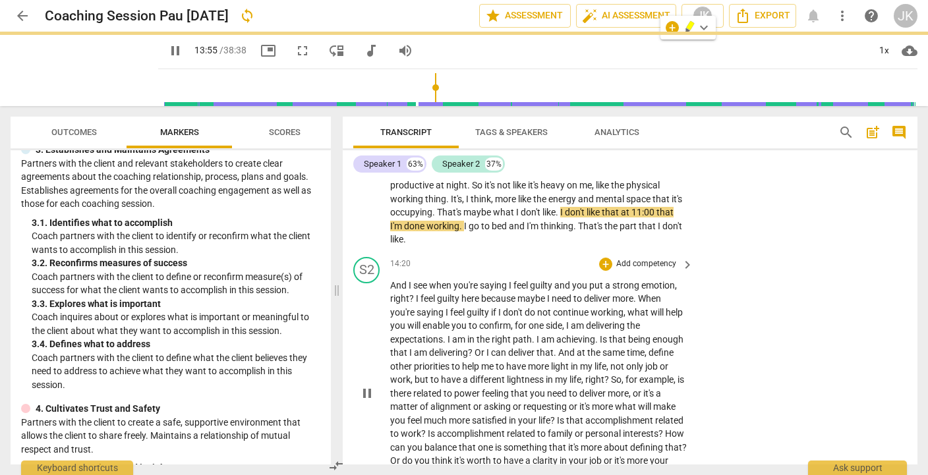
click at [647, 270] on p "Add competency" at bounding box center [646, 264] width 63 height 12
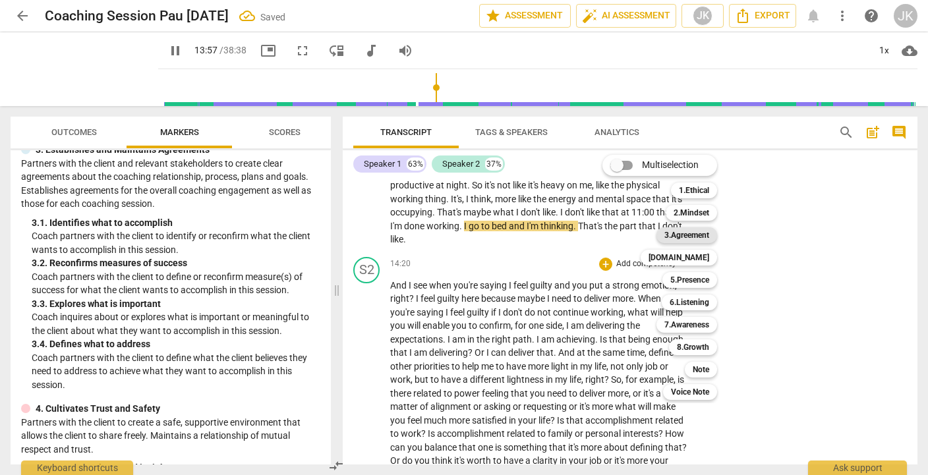
click at [695, 235] on b "3.Agreement" at bounding box center [687, 235] width 45 height 16
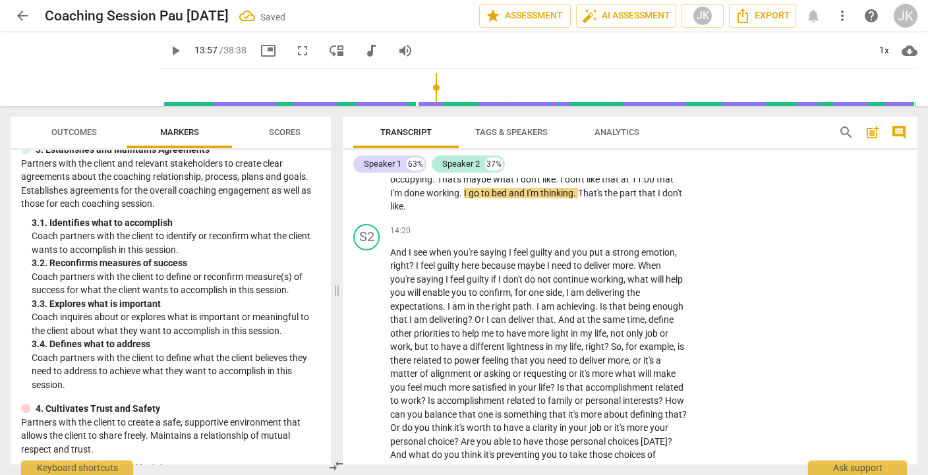
scroll to position [2586, 0]
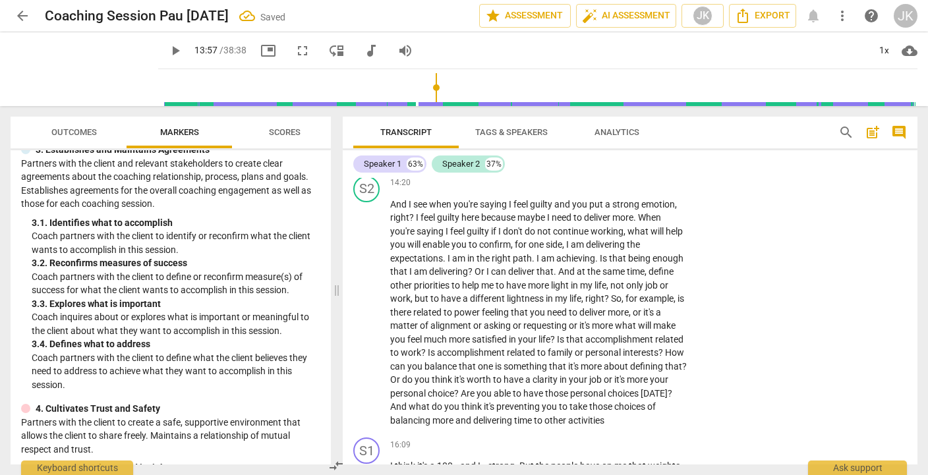
click at [167, 49] on span "play_arrow" at bounding box center [175, 51] width 16 height 16
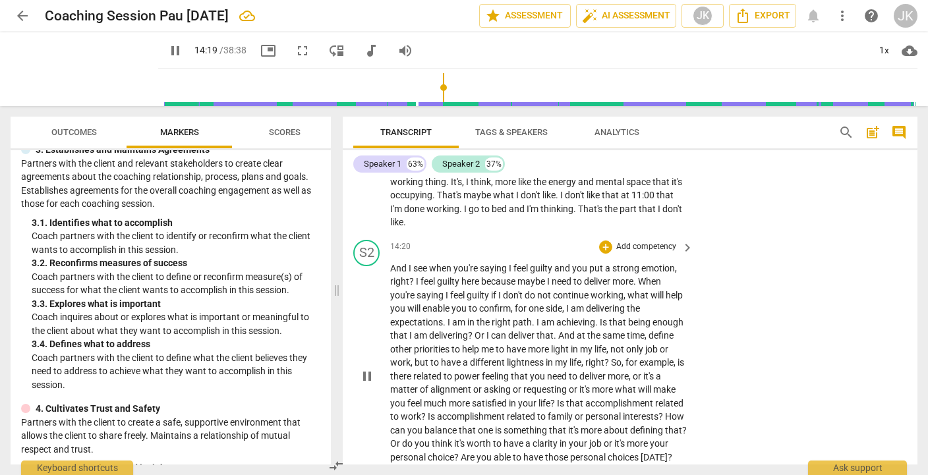
scroll to position [2525, 0]
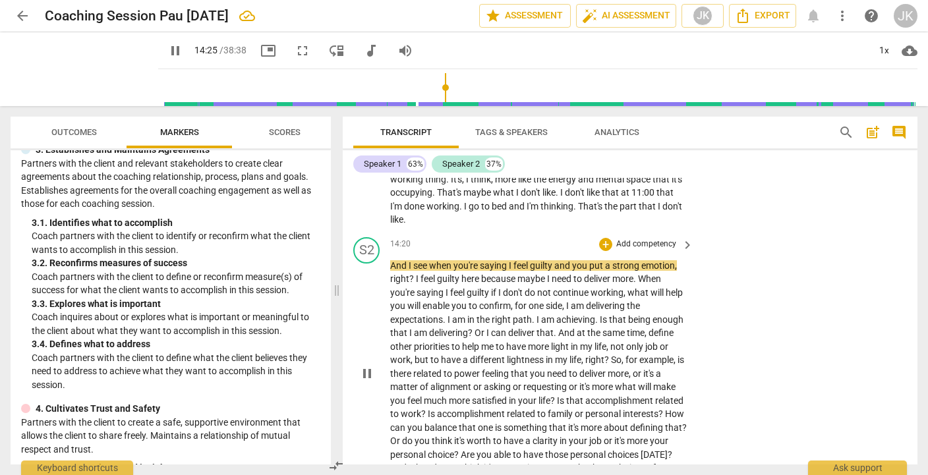
click at [656, 251] on p "Add competency" at bounding box center [646, 245] width 63 height 12
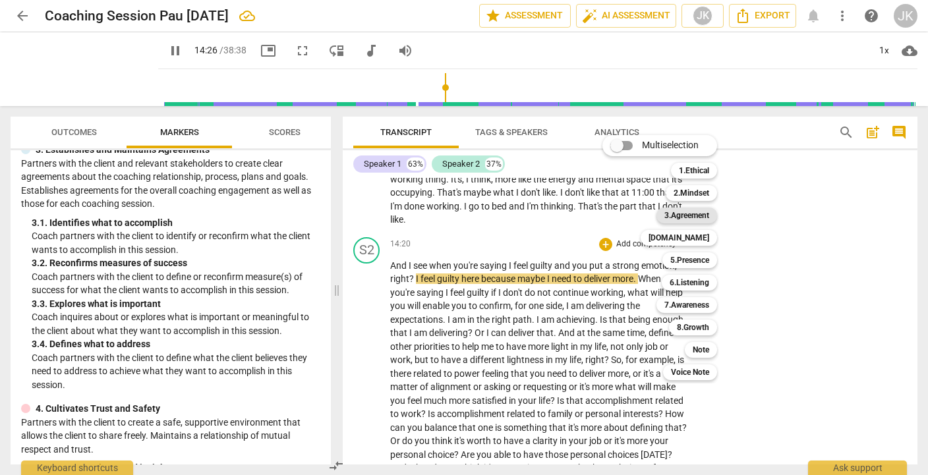
click at [697, 214] on b "3.Agreement" at bounding box center [687, 216] width 45 height 16
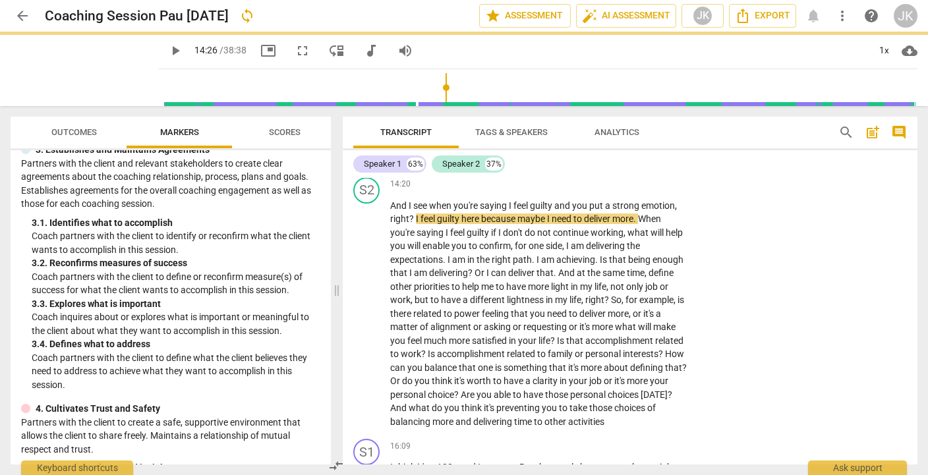
scroll to position [2586, 0]
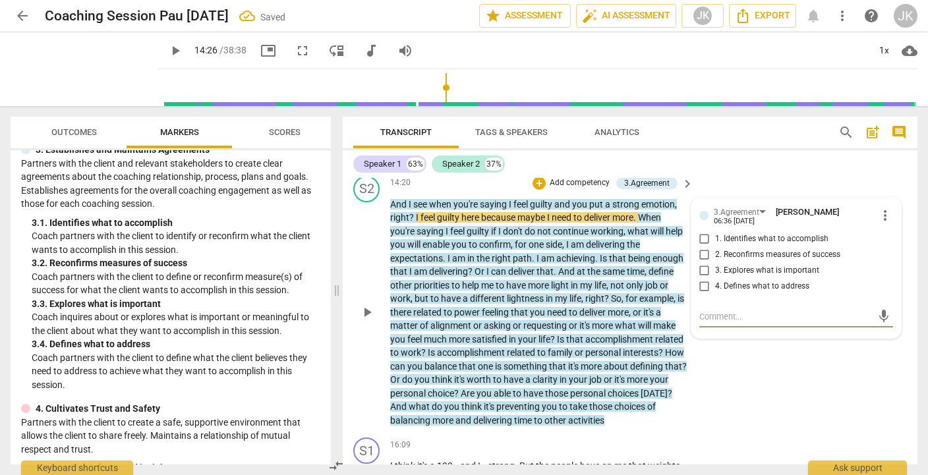
click at [745, 261] on span "2. Reconfirms measures of success" at bounding box center [777, 255] width 125 height 12
click at [715, 263] on input "2. Reconfirms measures of success" at bounding box center [704, 255] width 21 height 16
click at [715, 323] on textarea at bounding box center [786, 317] width 173 height 13
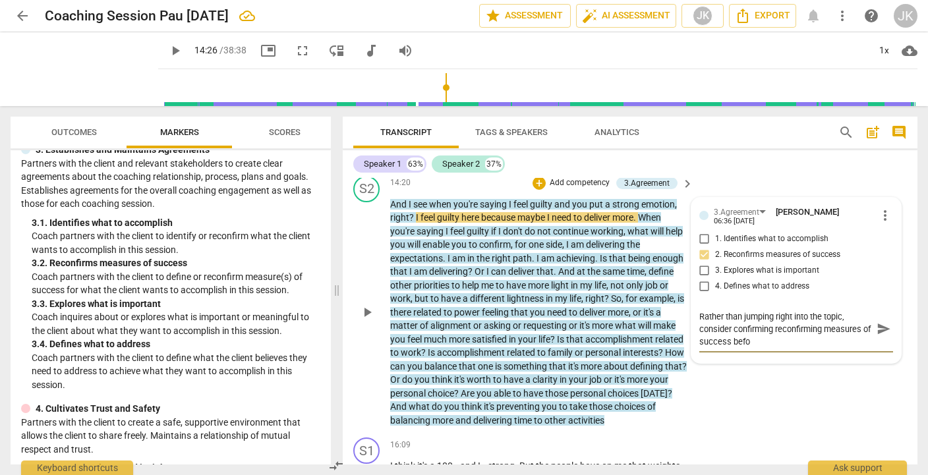
scroll to position [11, 0]
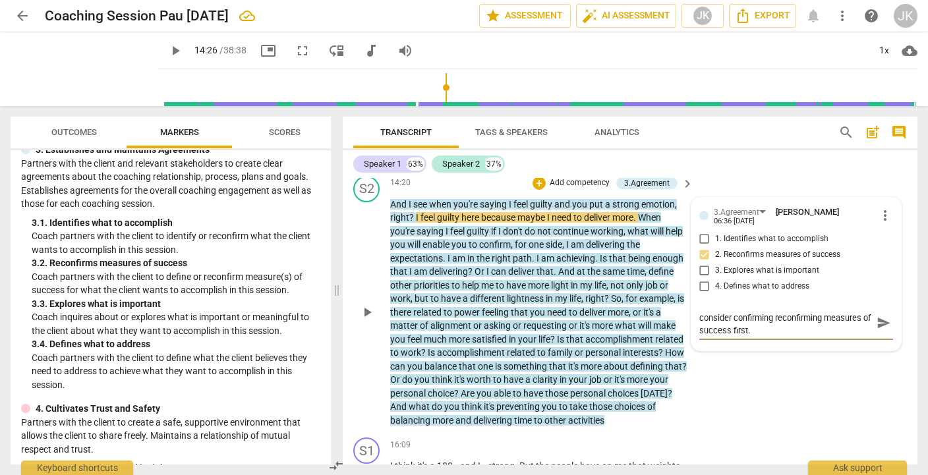
click at [878, 330] on span "send" at bounding box center [884, 323] width 15 height 15
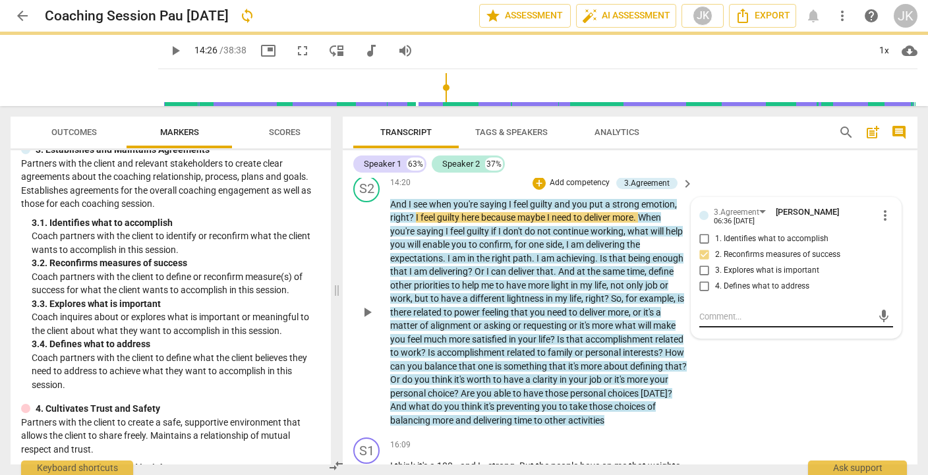
scroll to position [0, 0]
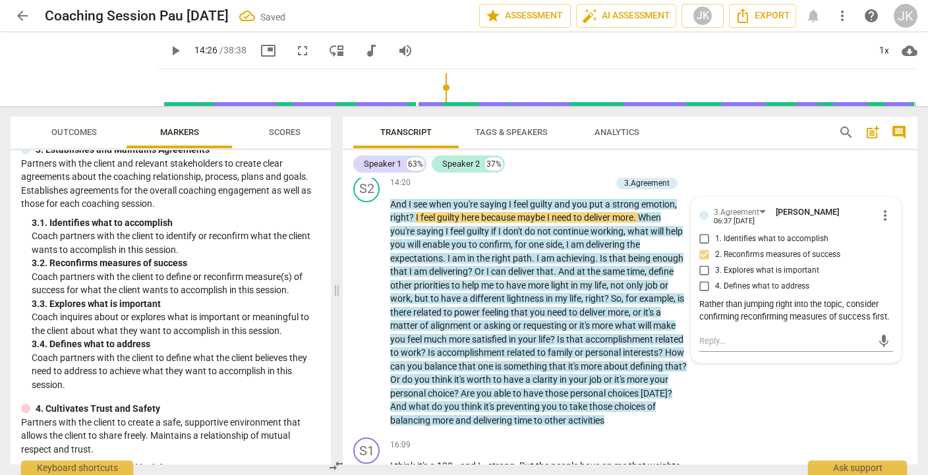
click at [167, 55] on span "play_arrow" at bounding box center [175, 51] width 16 height 16
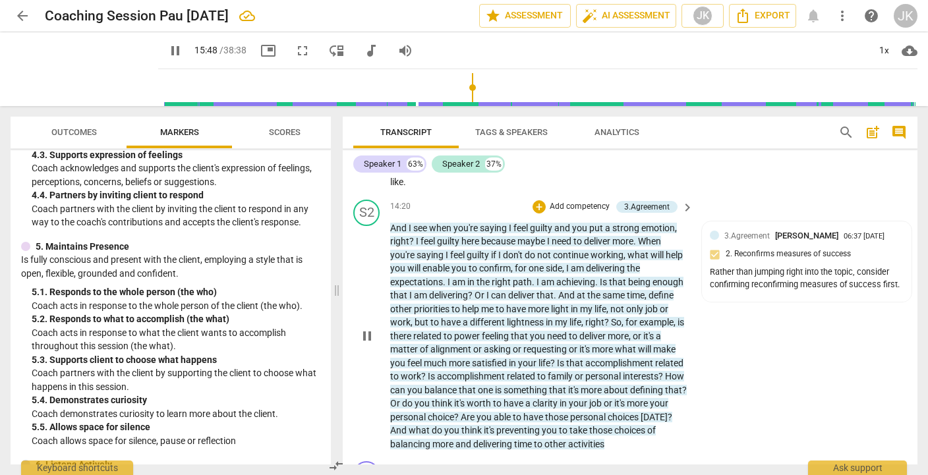
scroll to position [2529, 0]
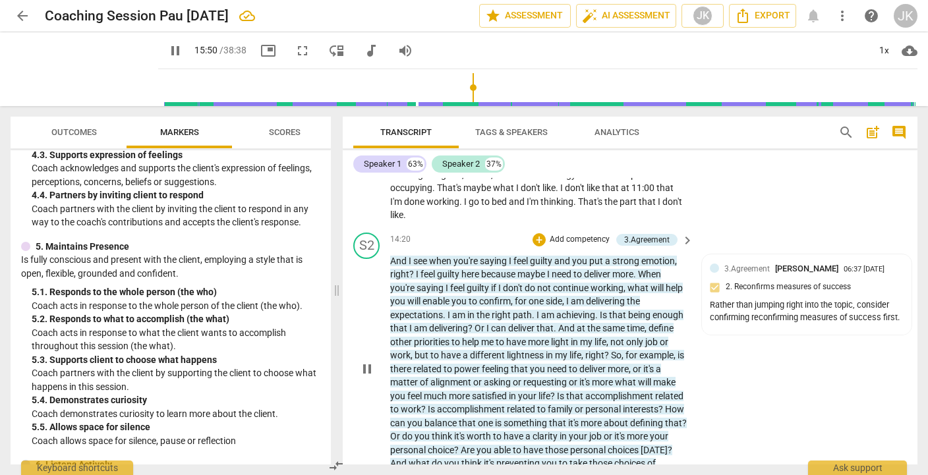
click at [562, 246] on p "Add competency" at bounding box center [580, 240] width 63 height 12
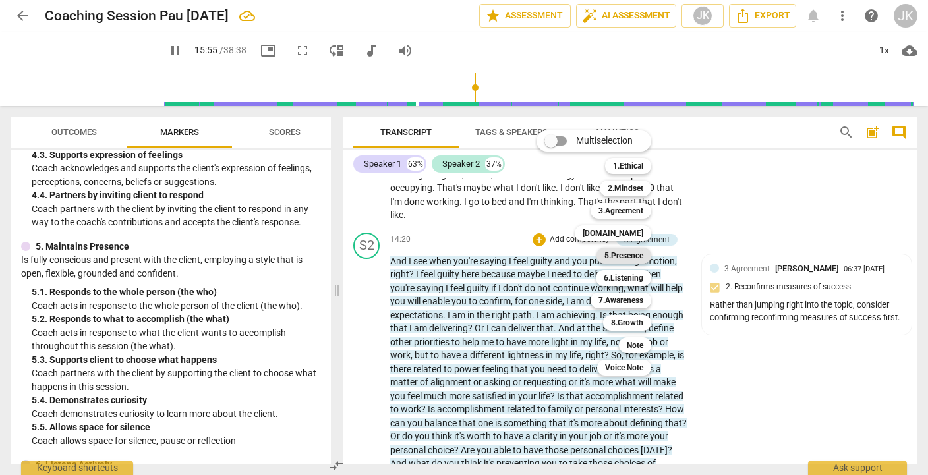
click at [628, 258] on b "5.Presence" at bounding box center [624, 256] width 39 height 16
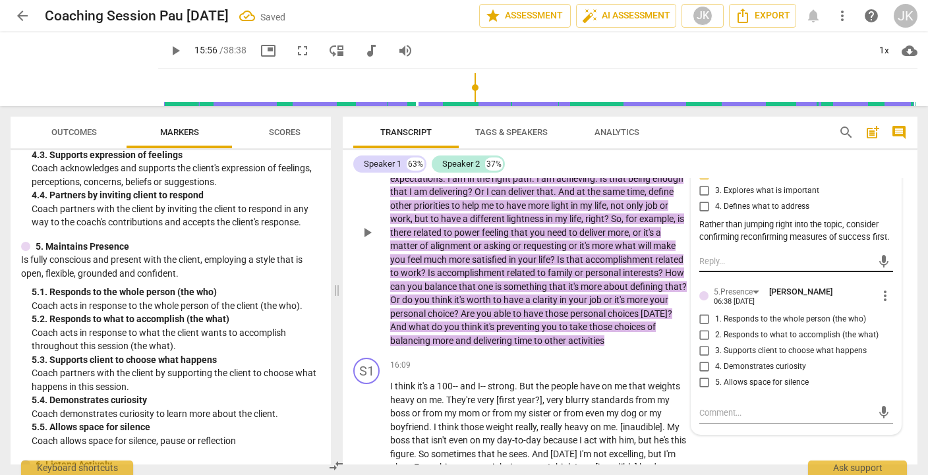
scroll to position [2677, 0]
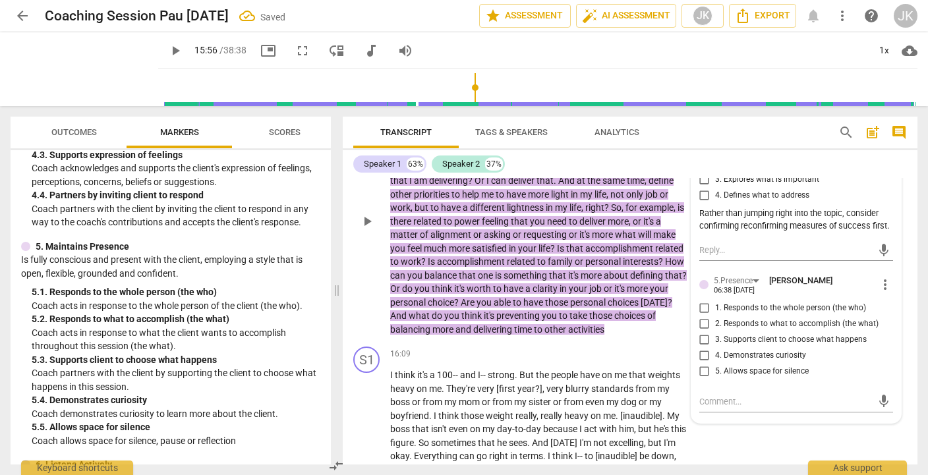
click at [719, 362] on span "4. Demonstrates curiosity" at bounding box center [760, 356] width 91 height 12
click at [715, 363] on input "4. Demonstrates curiosity" at bounding box center [704, 356] width 21 height 16
click at [704, 408] on textarea at bounding box center [786, 402] width 173 height 13
click at [837, 409] on textarea "Awesome curiosity!! Consider asking 1 question at a time." at bounding box center [786, 408] width 173 height 25
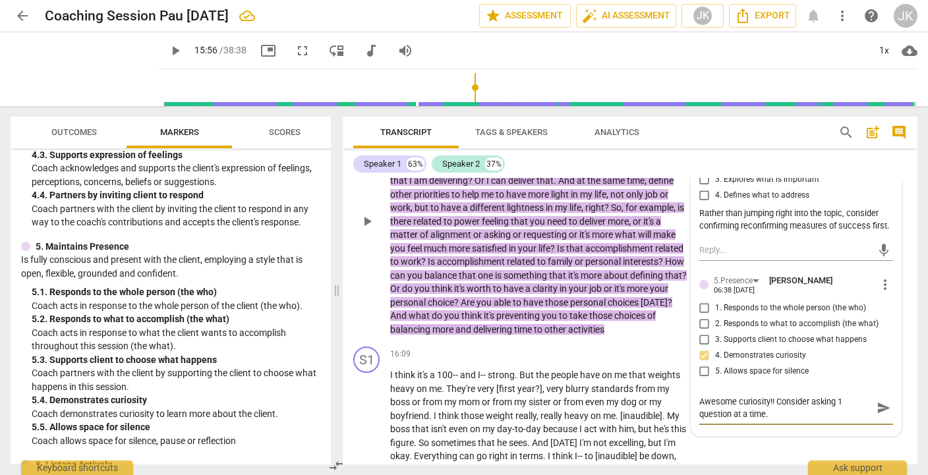
click at [877, 413] on span "send" at bounding box center [884, 408] width 15 height 15
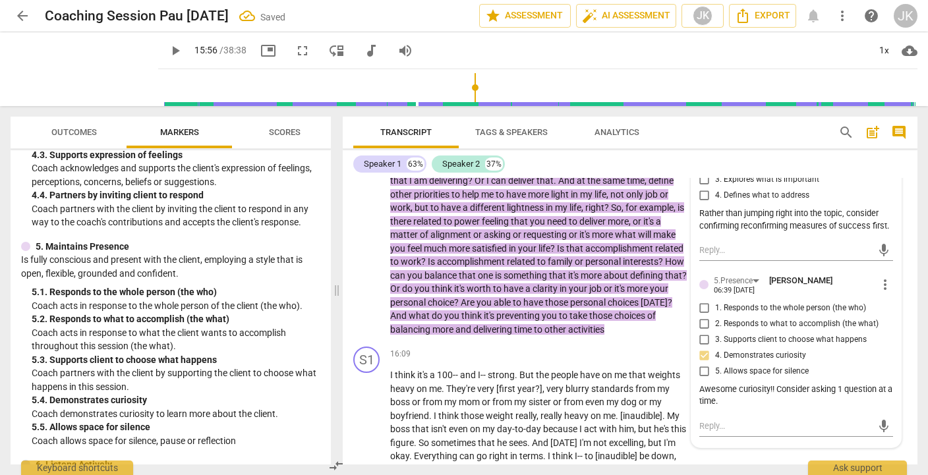
click at [167, 49] on span "play_arrow" at bounding box center [175, 51] width 16 height 16
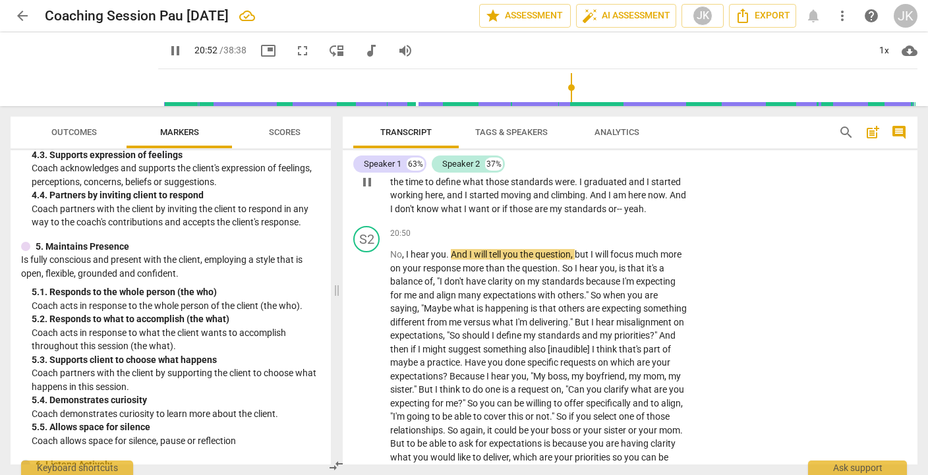
scroll to position [3643, 0]
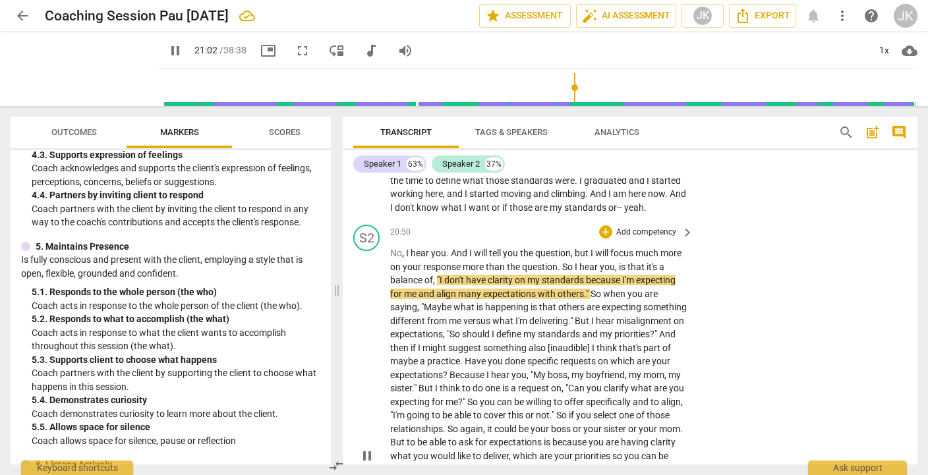
click at [638, 239] on p "Add competency" at bounding box center [646, 233] width 63 height 12
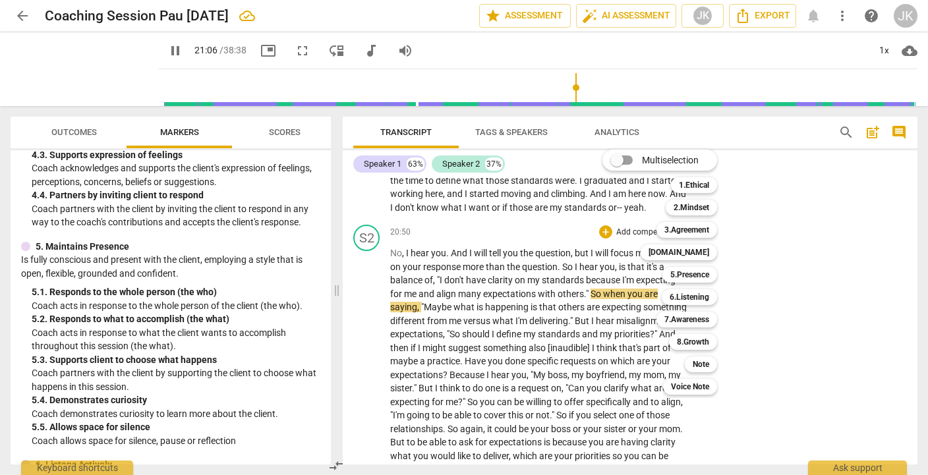
click at [426, 304] on div at bounding box center [464, 237] width 928 height 475
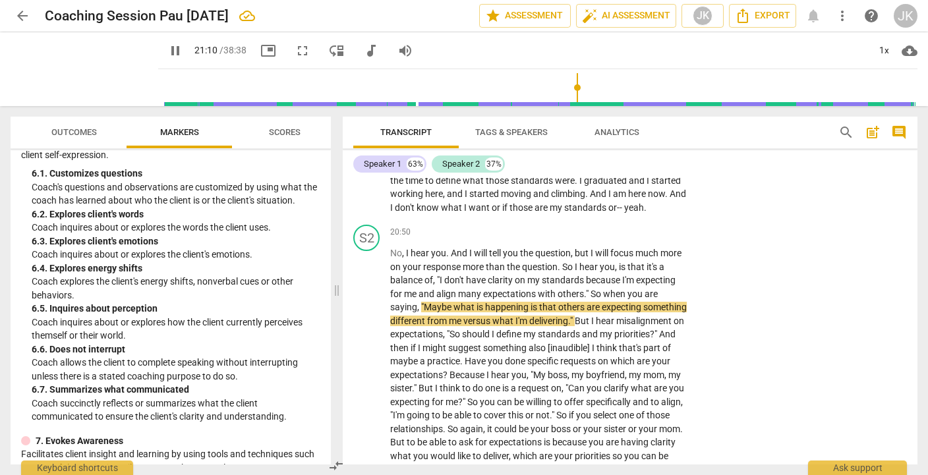
scroll to position [988, 0]
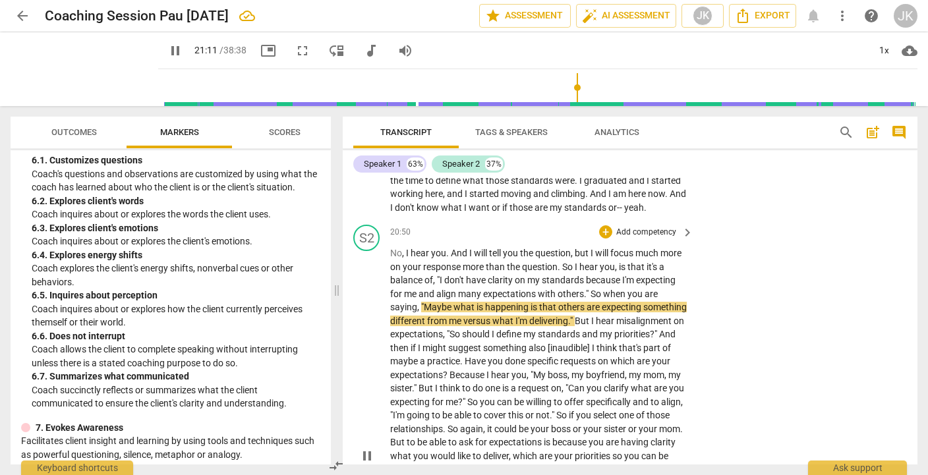
click at [637, 239] on p "Add competency" at bounding box center [646, 233] width 63 height 12
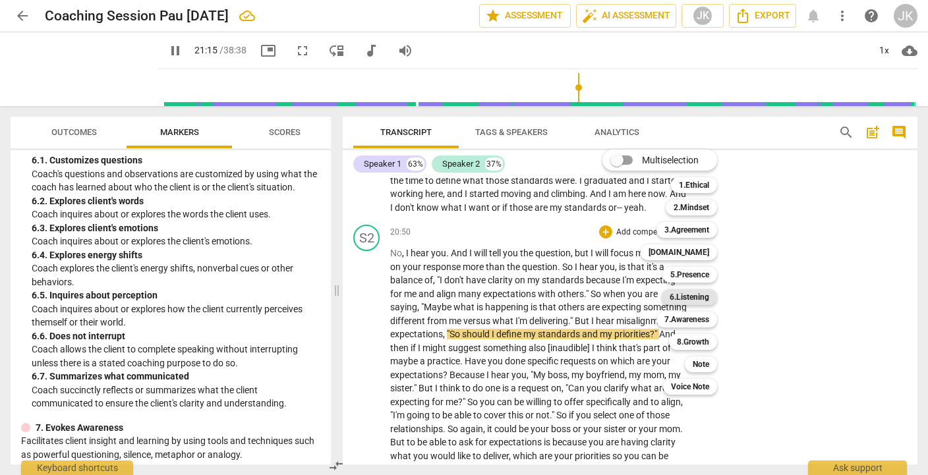
click at [705, 296] on b "6.Listening" at bounding box center [690, 297] width 40 height 16
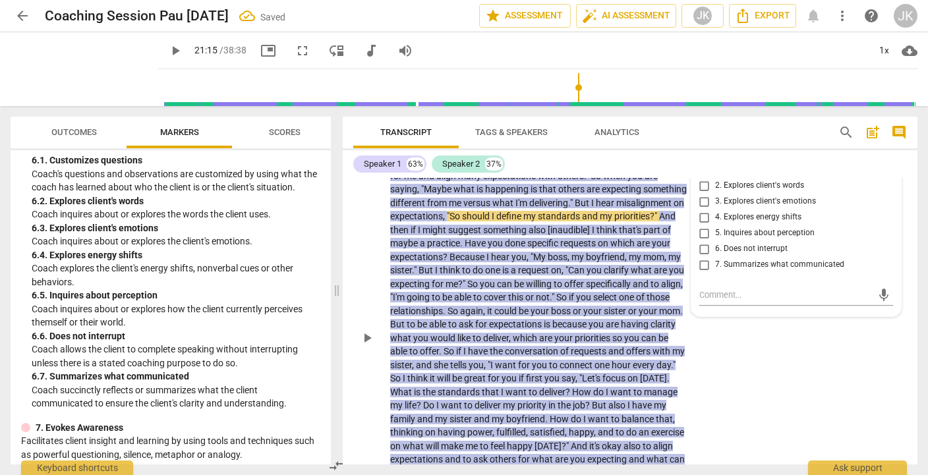
scroll to position [3814, 0]
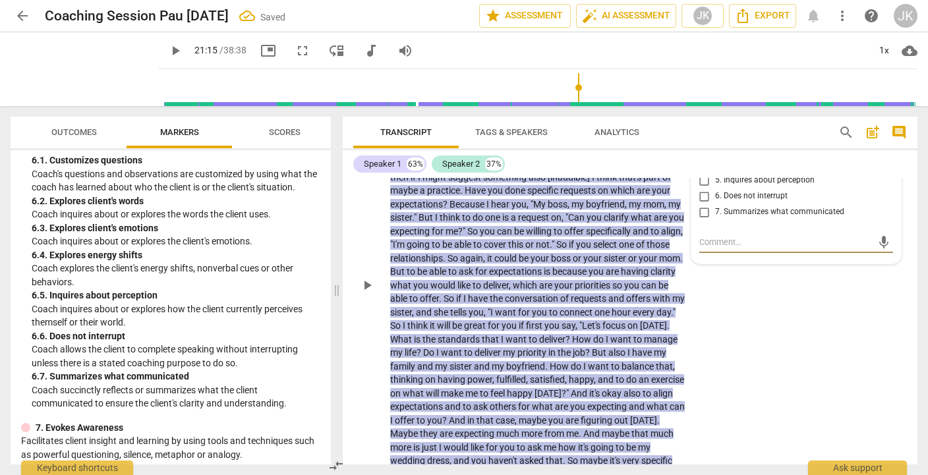
click at [724, 218] on span "7. Summarizes what communicated" at bounding box center [779, 212] width 129 height 12
click at [715, 220] on input "7. Summarizes what communicated" at bounding box center [704, 212] width 21 height 16
click at [706, 253] on div "mic" at bounding box center [797, 242] width 194 height 21
click at [708, 249] on textarea at bounding box center [786, 242] width 173 height 13
click at [879, 250] on span "send" at bounding box center [884, 242] width 15 height 15
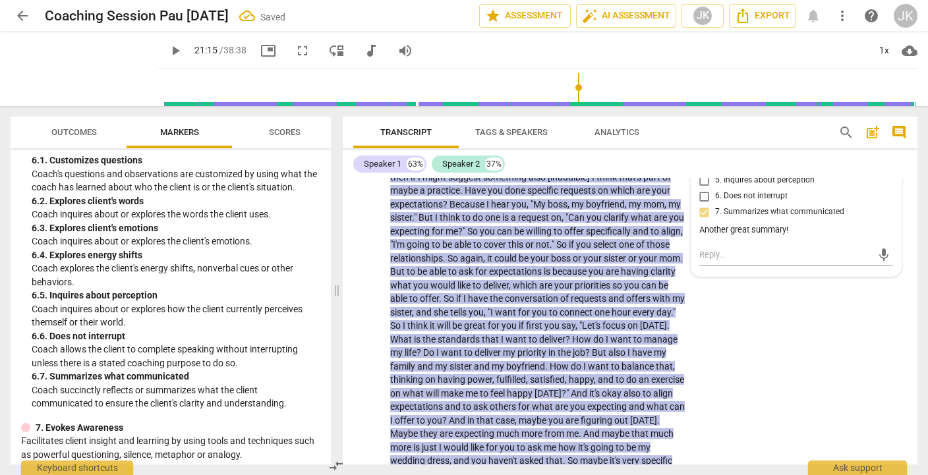
click at [167, 50] on span "play_arrow" at bounding box center [175, 51] width 16 height 16
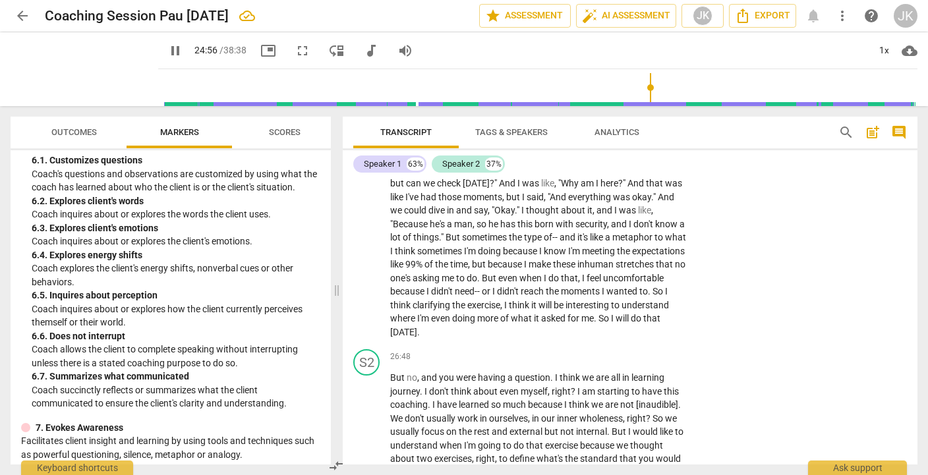
scroll to position [4401, 0]
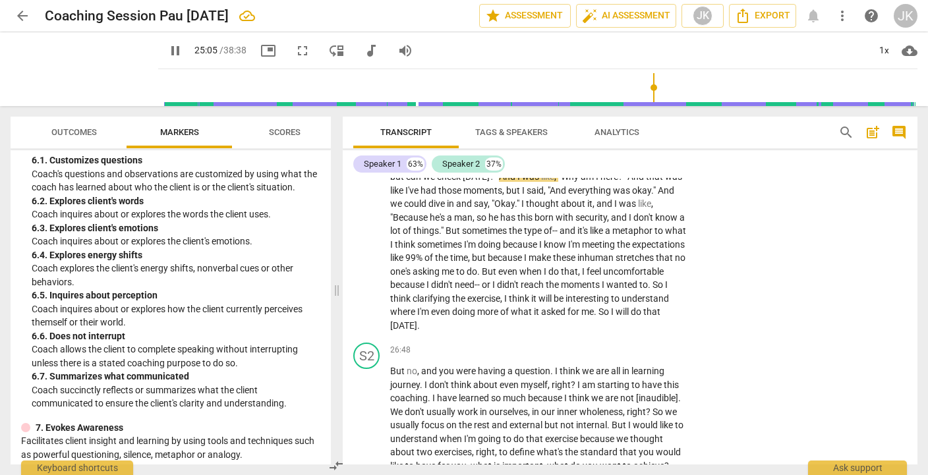
click at [370, 144] on span "pause" at bounding box center [367, 137] width 16 height 16
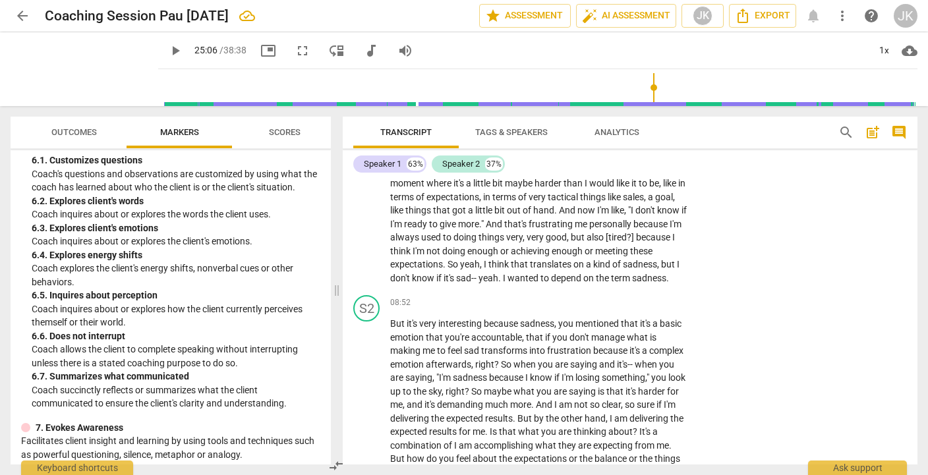
scroll to position [1554, 0]
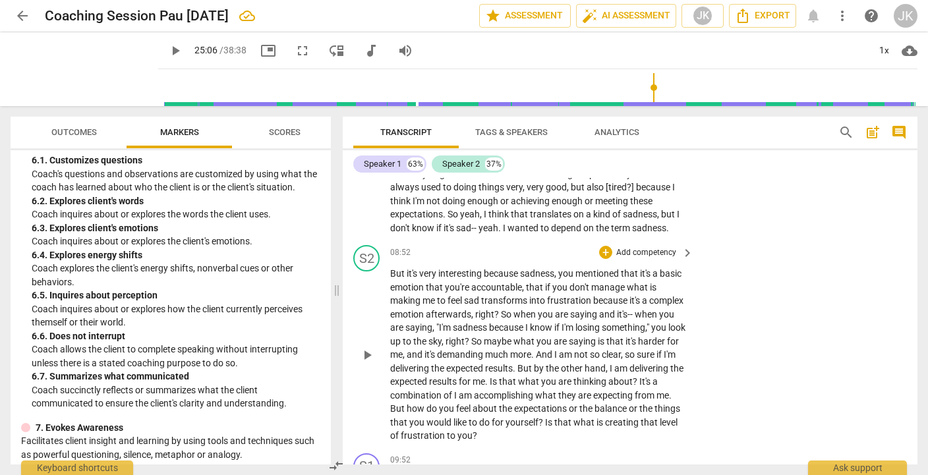
click at [654, 259] on p "Add competency" at bounding box center [646, 253] width 63 height 12
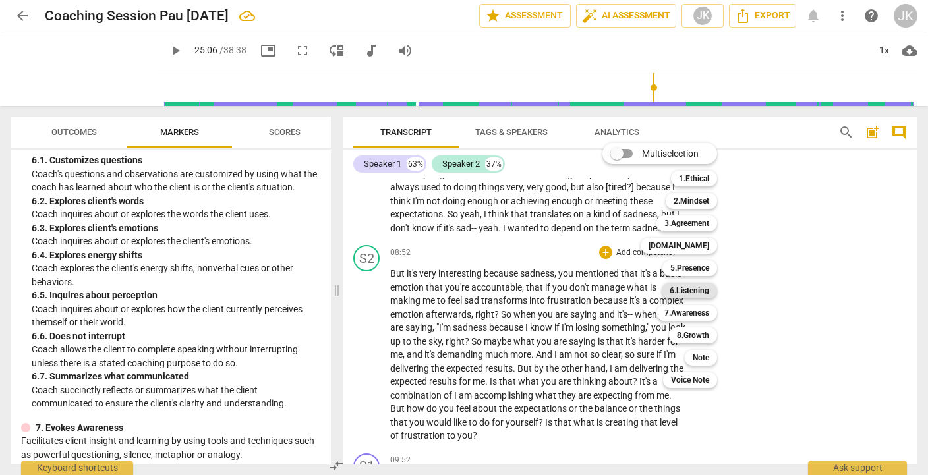
click at [696, 287] on b "6.Listening" at bounding box center [690, 291] width 40 height 16
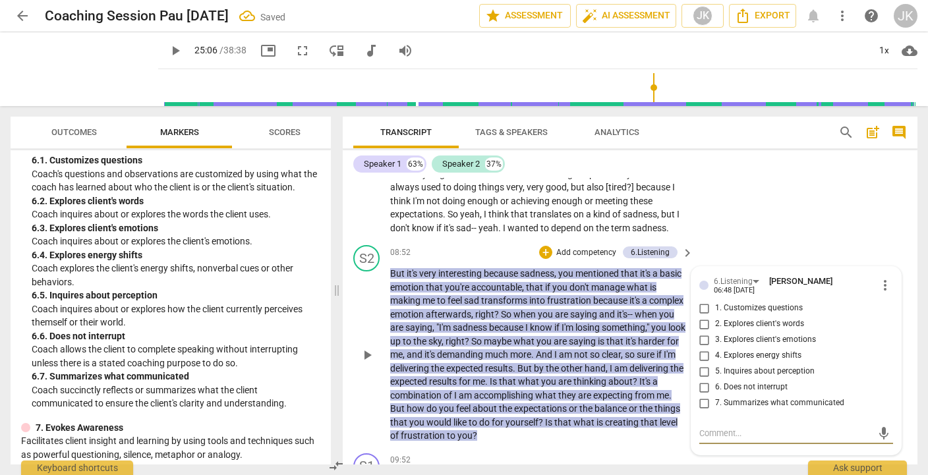
click at [739, 346] on span "3. Explores client's emotions" at bounding box center [765, 340] width 101 height 12
click at [715, 348] on input "3. Explores client's emotions" at bounding box center [704, 340] width 21 height 16
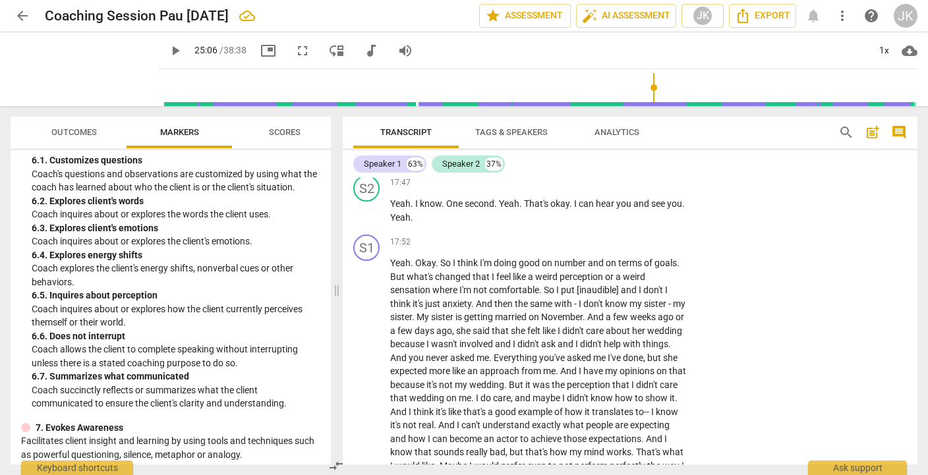
scroll to position [3021, 0]
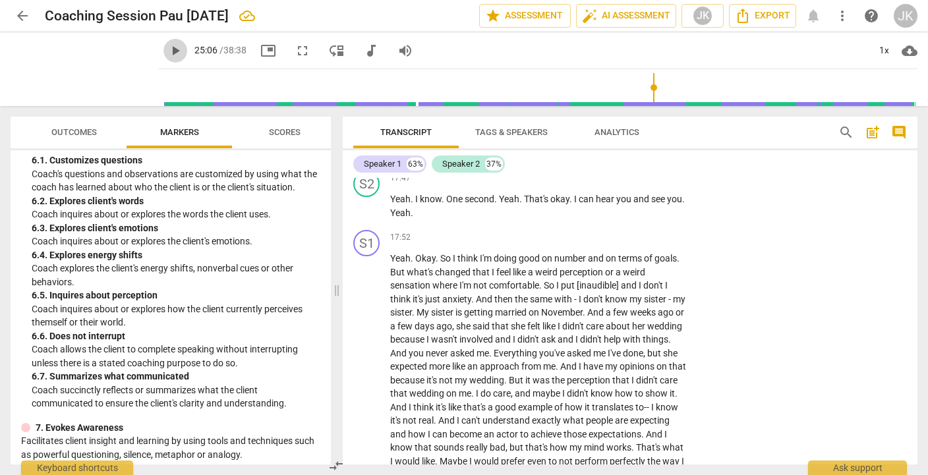
click at [167, 51] on span "play_arrow" at bounding box center [175, 51] width 16 height 16
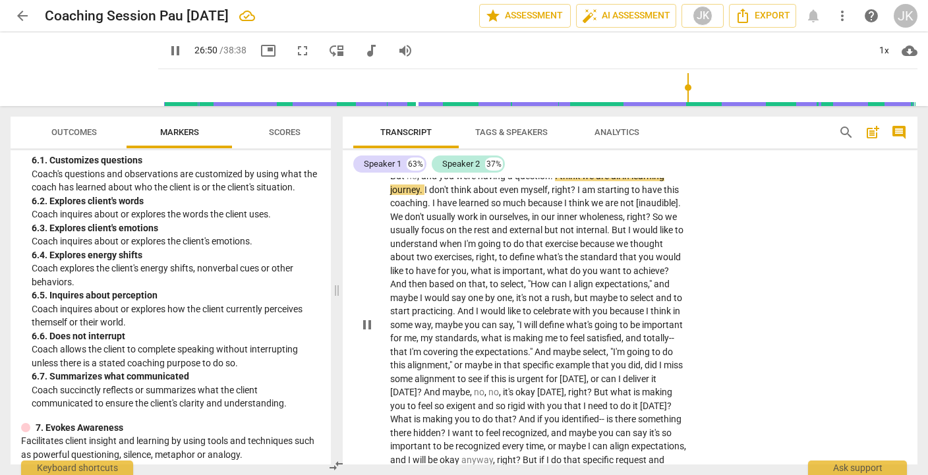
scroll to position [4599, 0]
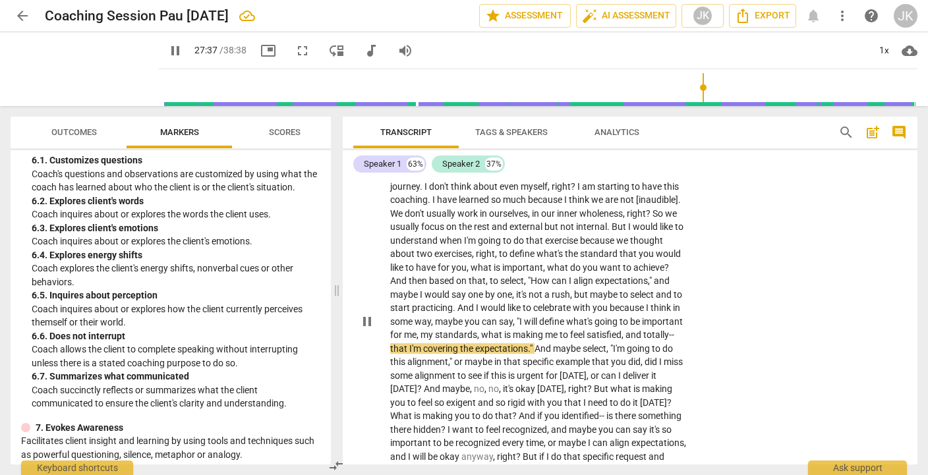
click at [641, 158] on p "Add competency" at bounding box center [646, 152] width 63 height 12
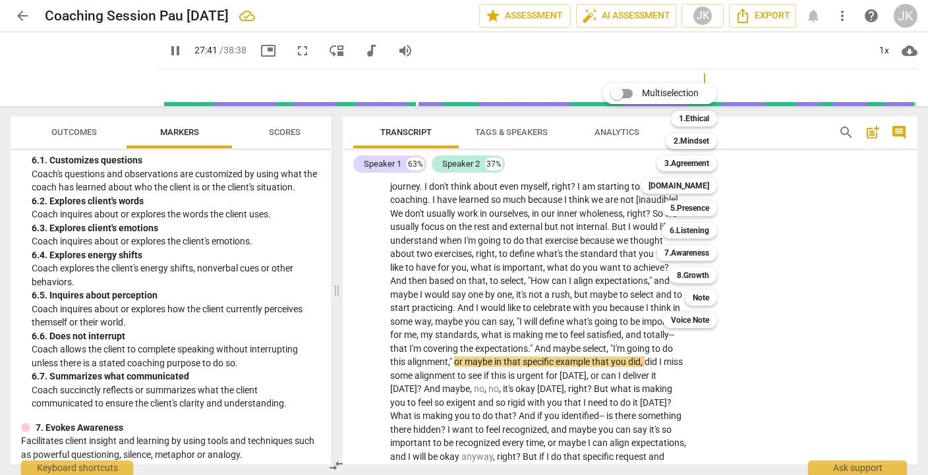
click at [328, 316] on div at bounding box center [464, 237] width 928 height 475
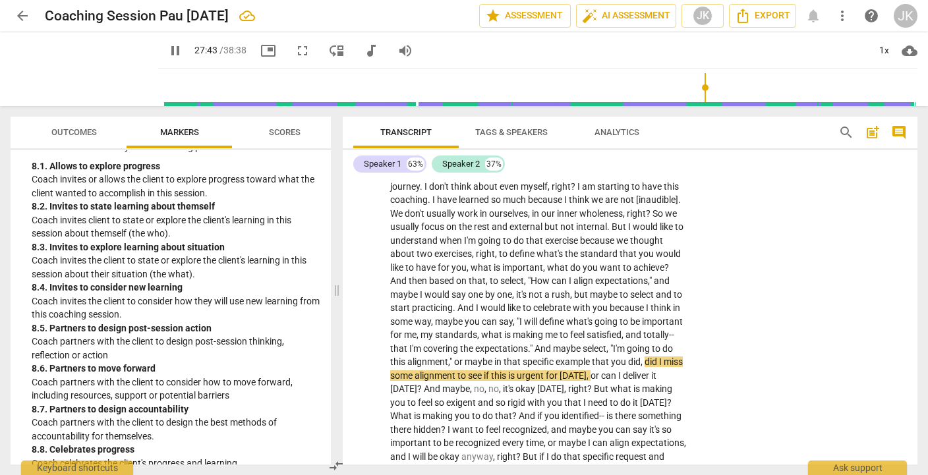
scroll to position [1760, 0]
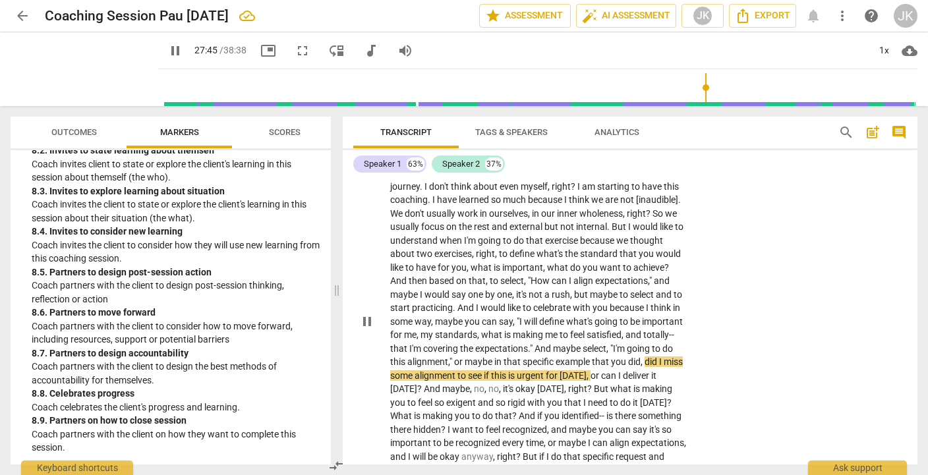
click at [651, 158] on p "Add competency" at bounding box center [646, 152] width 63 height 12
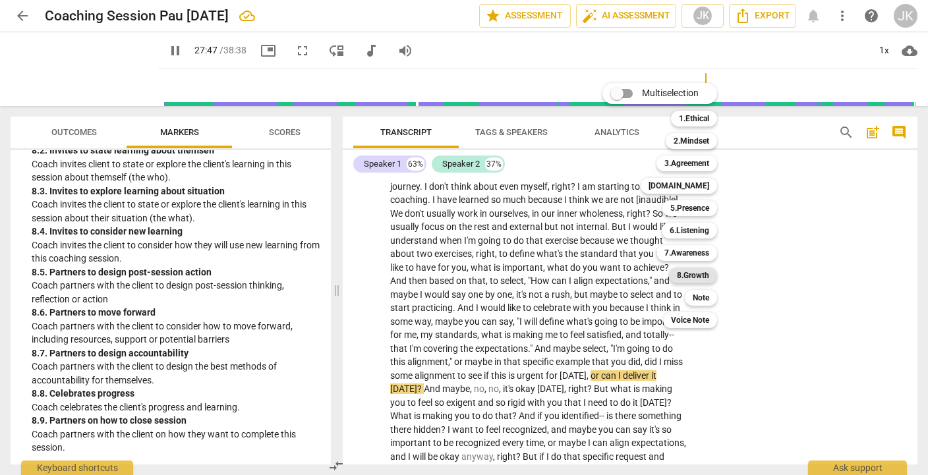
click at [699, 280] on b "8.Growth" at bounding box center [693, 276] width 32 height 16
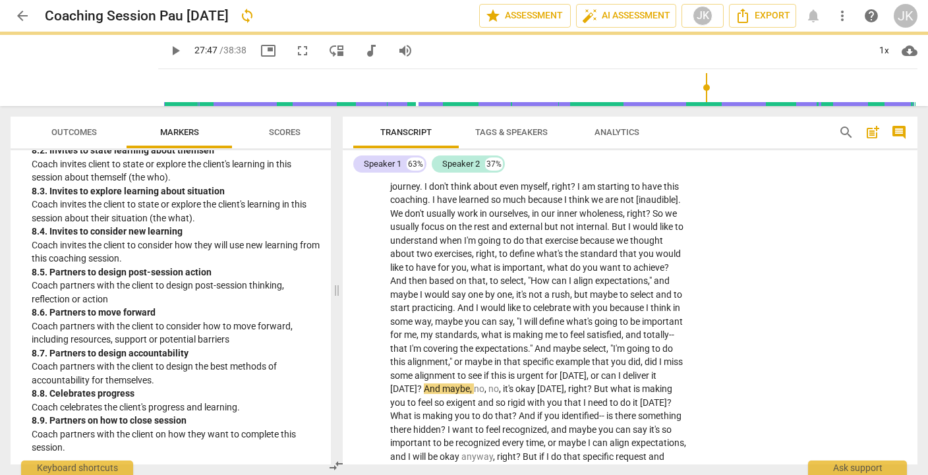
scroll to position [4643, 0]
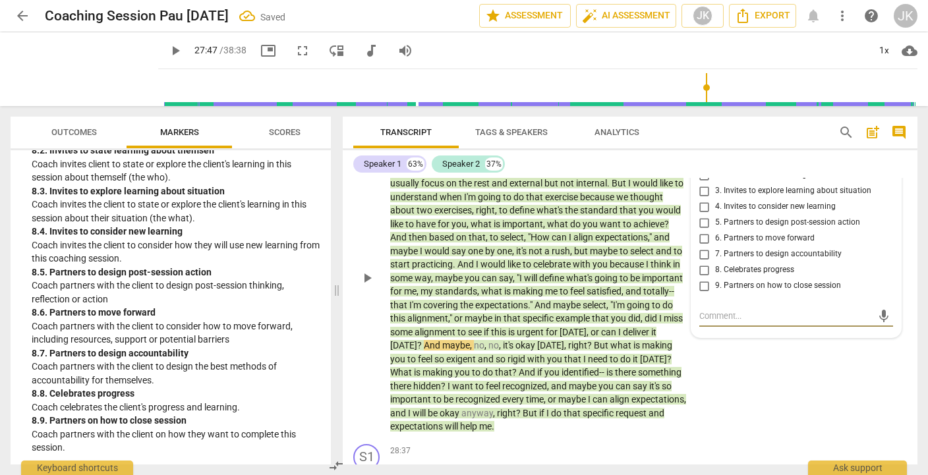
click at [727, 276] on span "8. Celebrates progress" at bounding box center [754, 270] width 79 height 12
click at [715, 278] on input "8. Celebrates progress" at bounding box center [704, 270] width 21 height 16
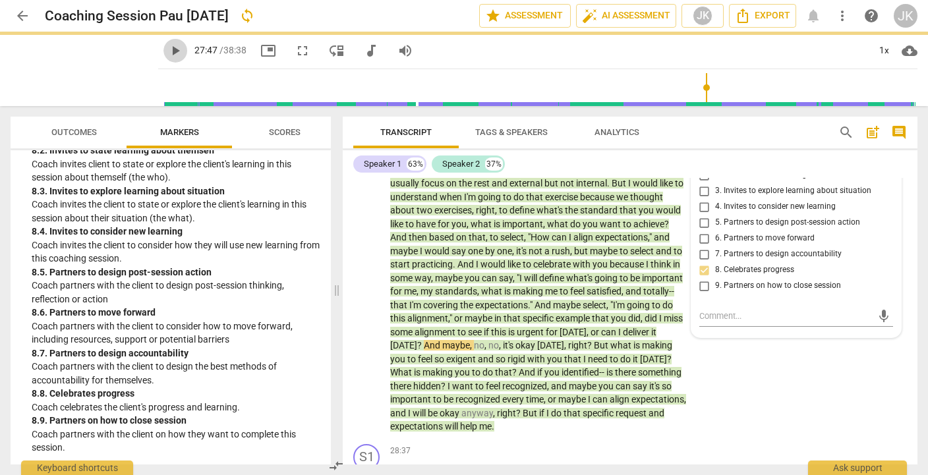
click at [167, 50] on span "play_arrow" at bounding box center [175, 51] width 16 height 16
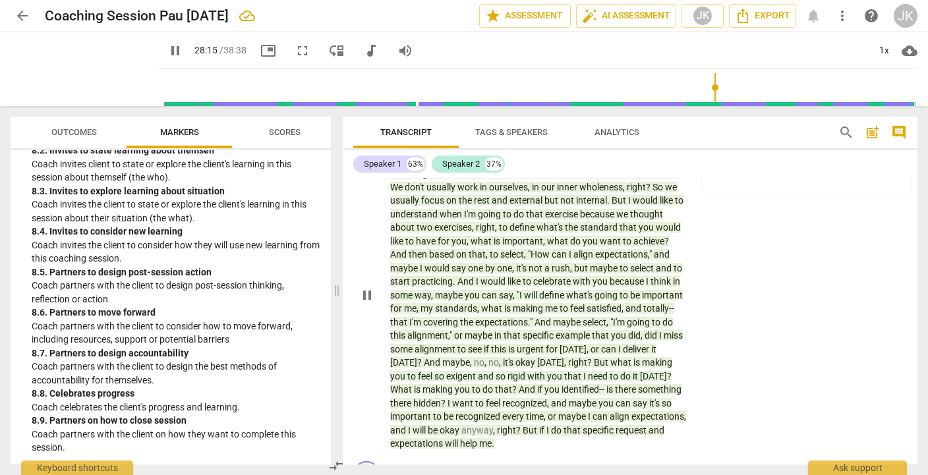
scroll to position [4602, 0]
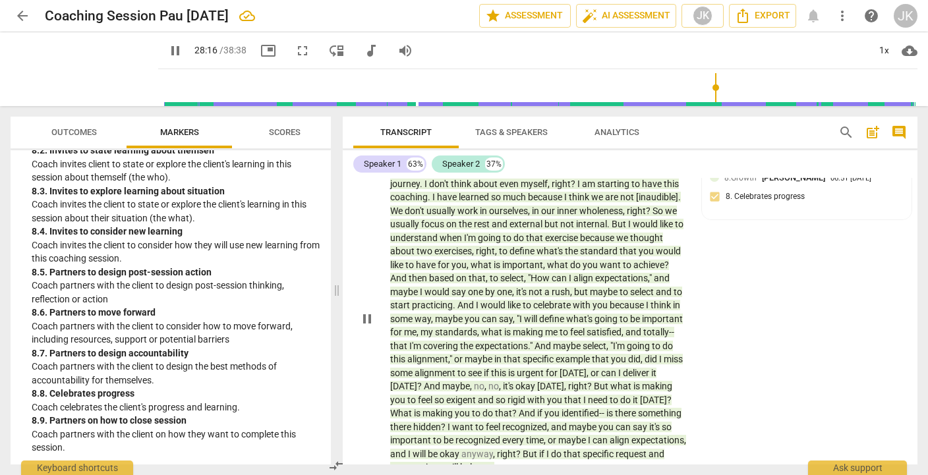
click at [593, 156] on p "Add competency" at bounding box center [593, 150] width 63 height 12
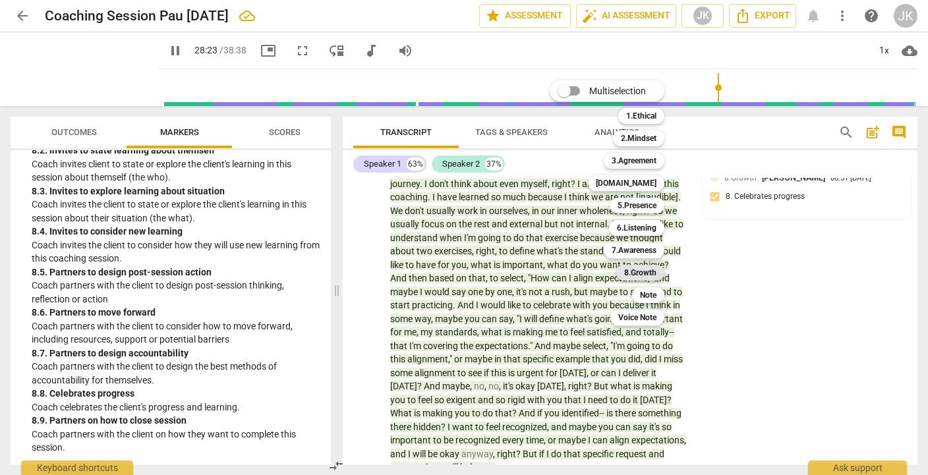
click at [632, 274] on b "8.Growth" at bounding box center [640, 273] width 32 height 16
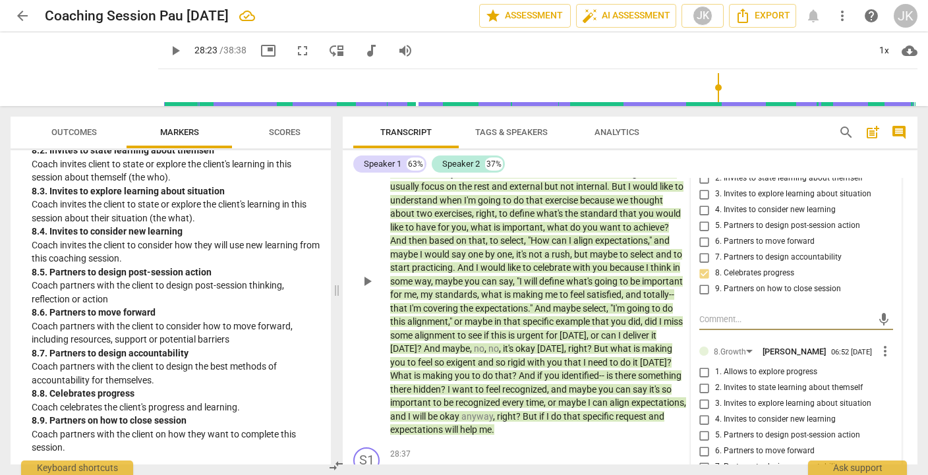
scroll to position [4613, 0]
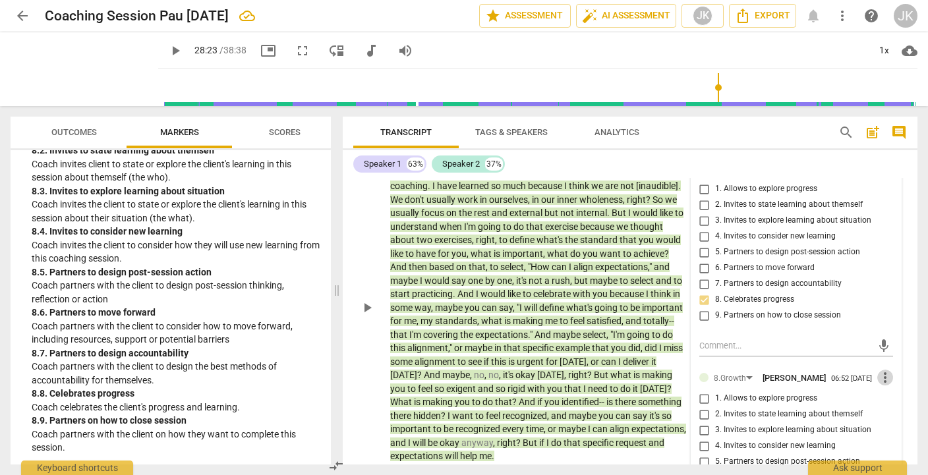
click at [886, 386] on span "more_vert" at bounding box center [886, 378] width 16 height 16
click at [886, 444] on li "Delete" at bounding box center [894, 447] width 45 height 25
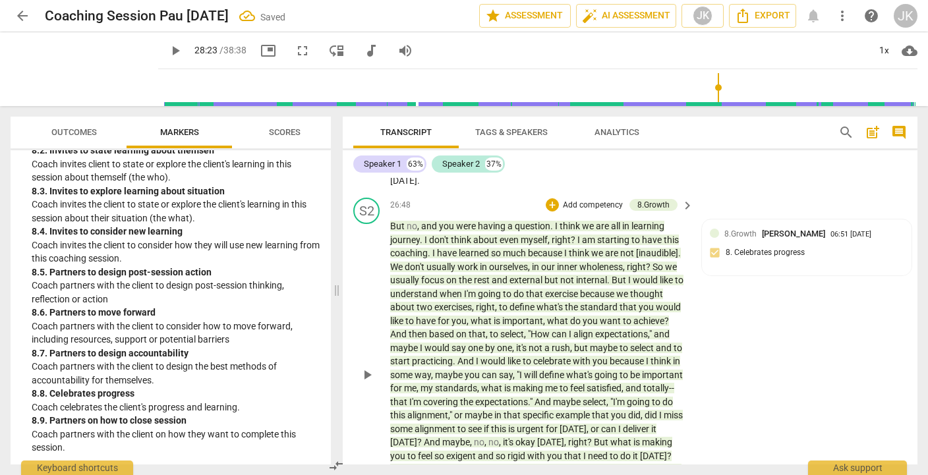
scroll to position [4539, 0]
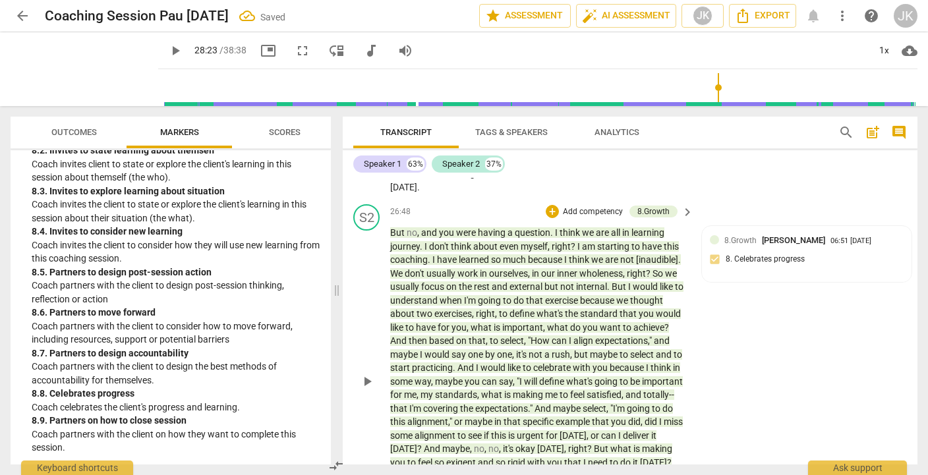
click at [605, 218] on p "Add competency" at bounding box center [593, 212] width 63 height 12
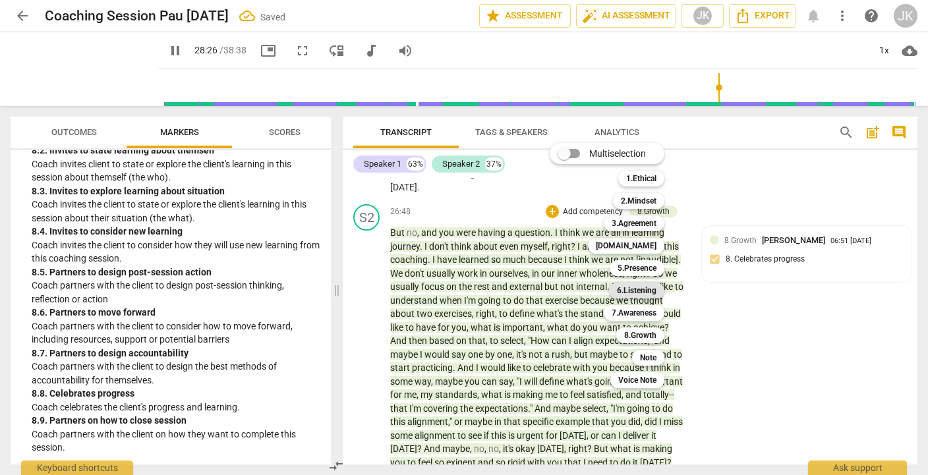
click at [640, 287] on b "6.Listening" at bounding box center [637, 291] width 40 height 16
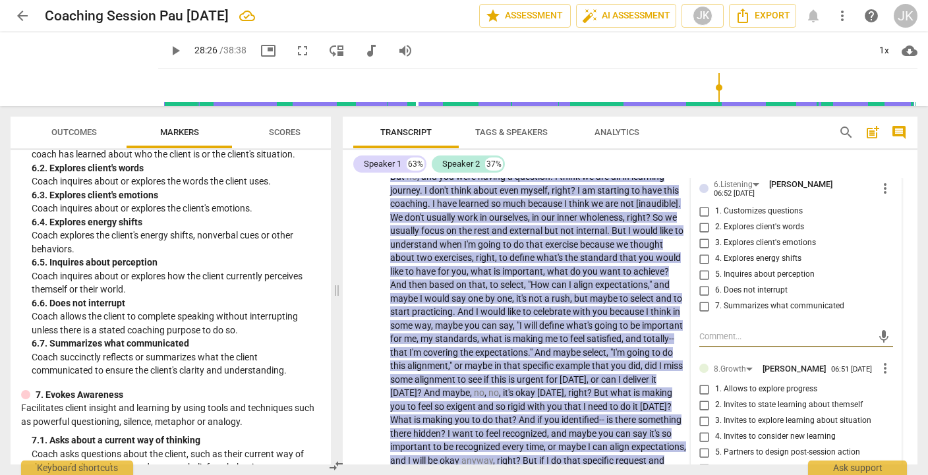
scroll to position [1007, 0]
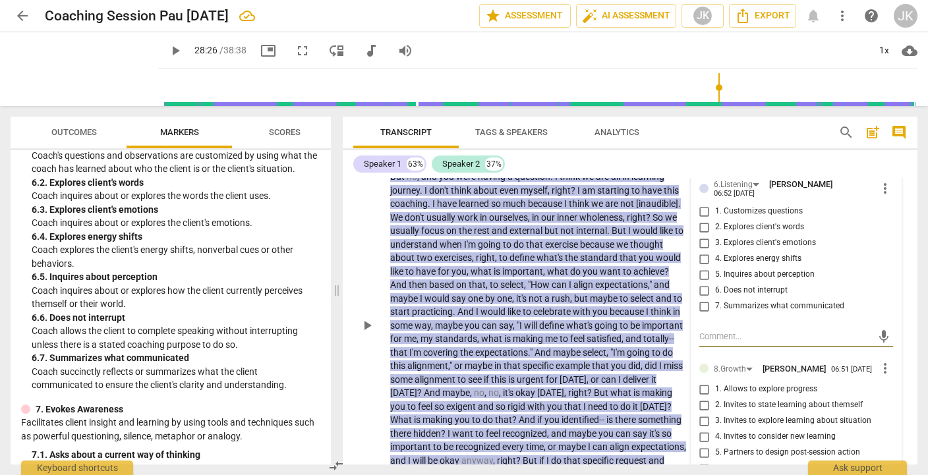
click at [768, 281] on span "5. Inquires about perception" at bounding box center [765, 275] width 100 height 12
click at [715, 283] on input "5. Inquires about perception" at bounding box center [704, 275] width 21 height 16
click at [721, 343] on textarea at bounding box center [786, 336] width 173 height 13
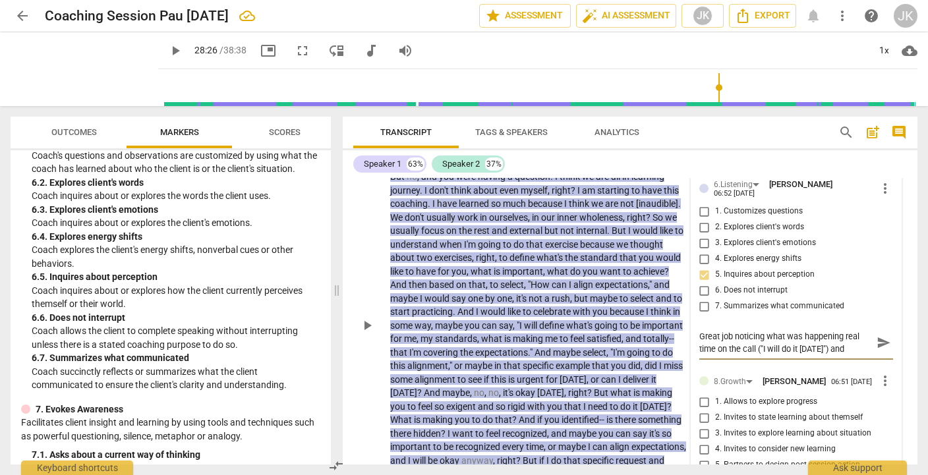
scroll to position [11, 0]
click at [879, 350] on span "send" at bounding box center [884, 343] width 15 height 15
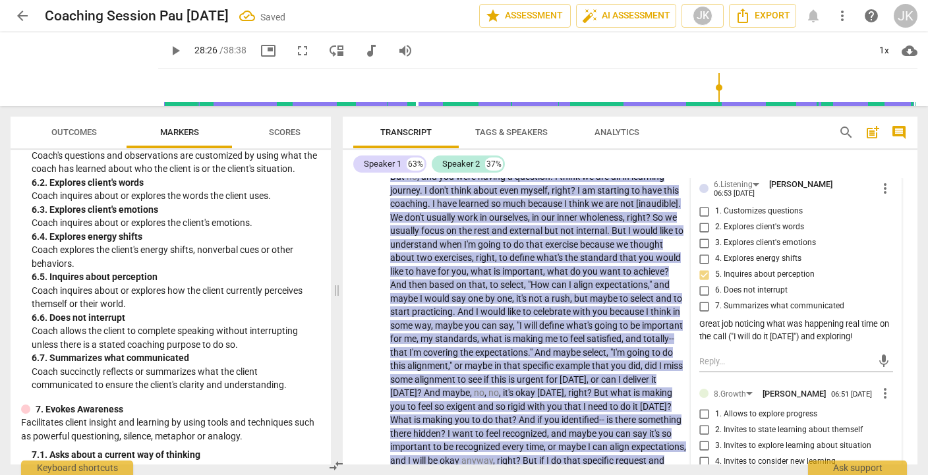
click at [167, 47] on span "play_arrow" at bounding box center [175, 51] width 16 height 16
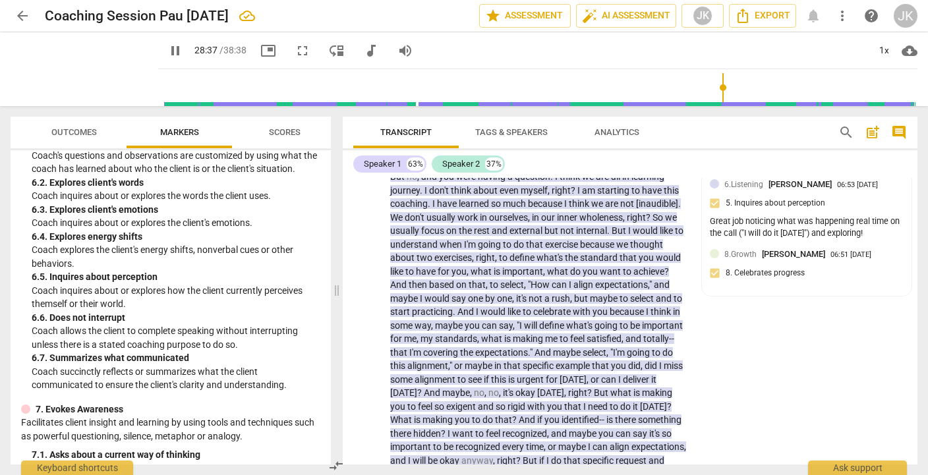
scroll to position [4986, 0]
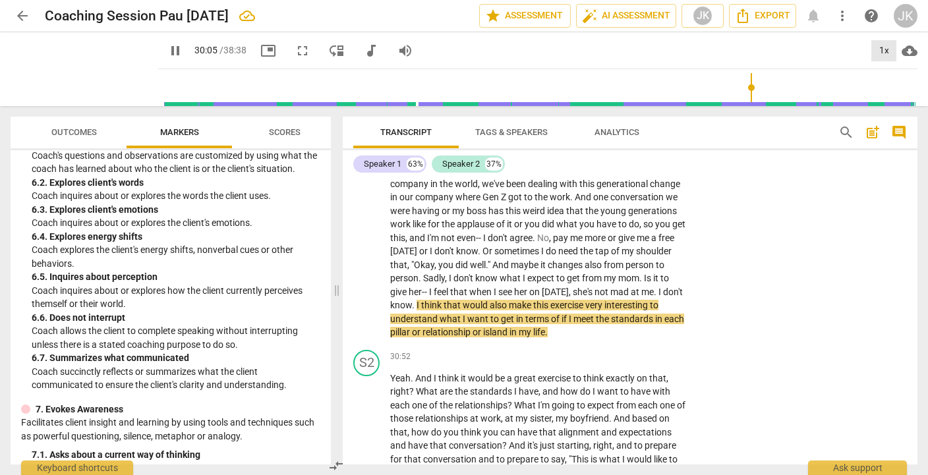
click at [885, 50] on div "1x" at bounding box center [884, 50] width 25 height 21
click at [893, 123] on li "1.5x" at bounding box center [894, 127] width 44 height 25
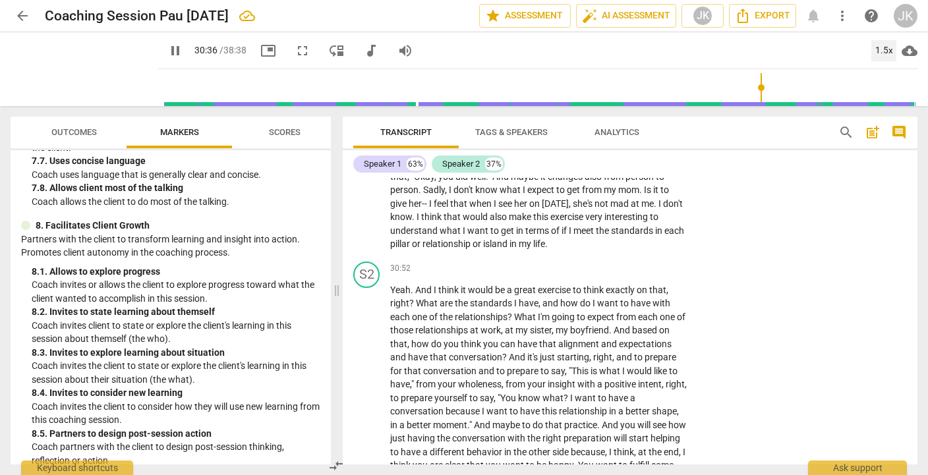
scroll to position [1723, 0]
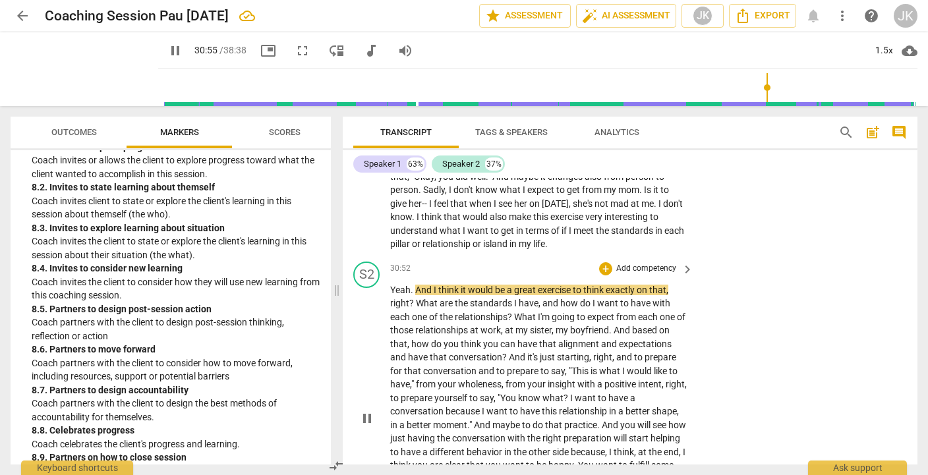
click at [644, 275] on p "Add competency" at bounding box center [646, 269] width 63 height 12
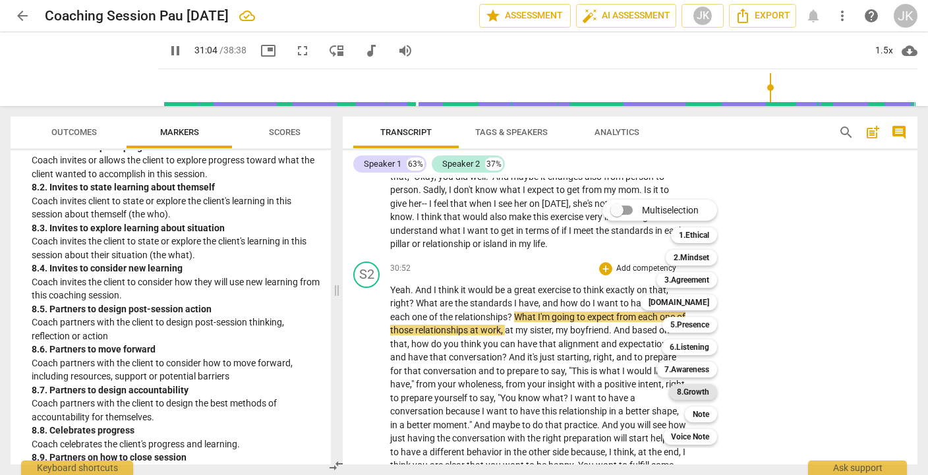
click at [703, 391] on b "8.Growth" at bounding box center [693, 392] width 32 height 16
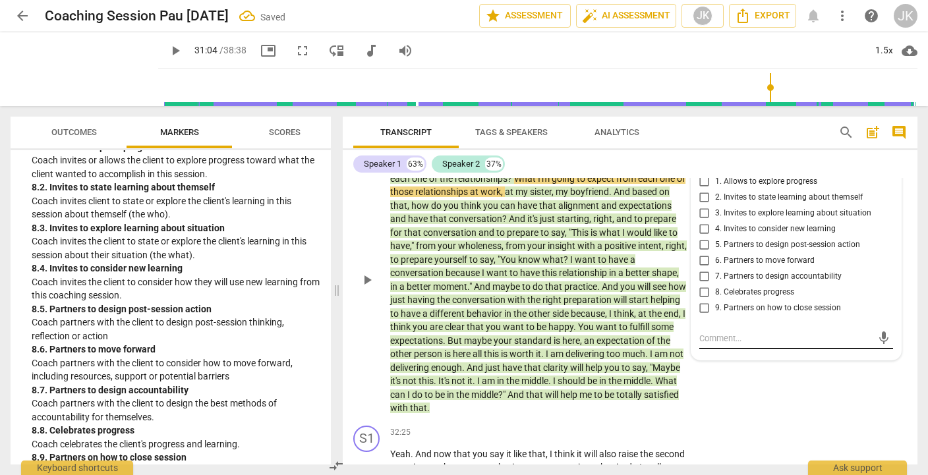
scroll to position [5214, 0]
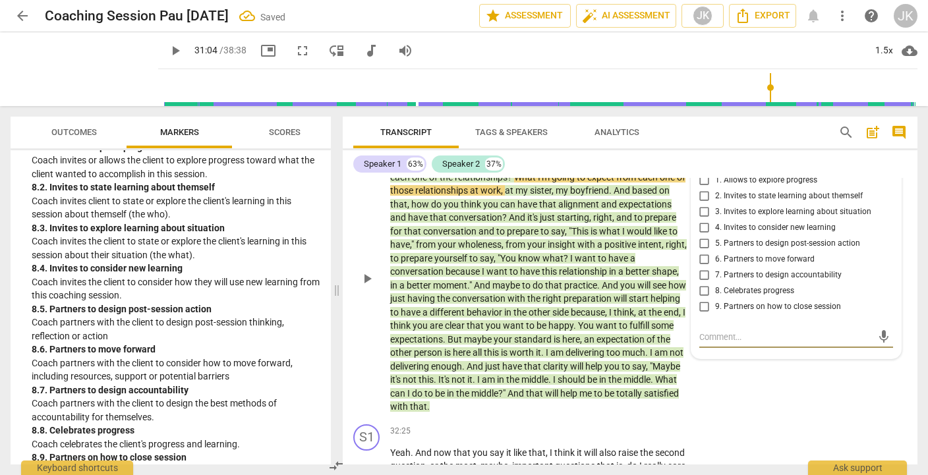
click at [736, 250] on span "5. Partners to design post-session action" at bounding box center [787, 244] width 145 height 12
click at [715, 252] on input "5. Partners to design post-session action" at bounding box center [704, 244] width 21 height 16
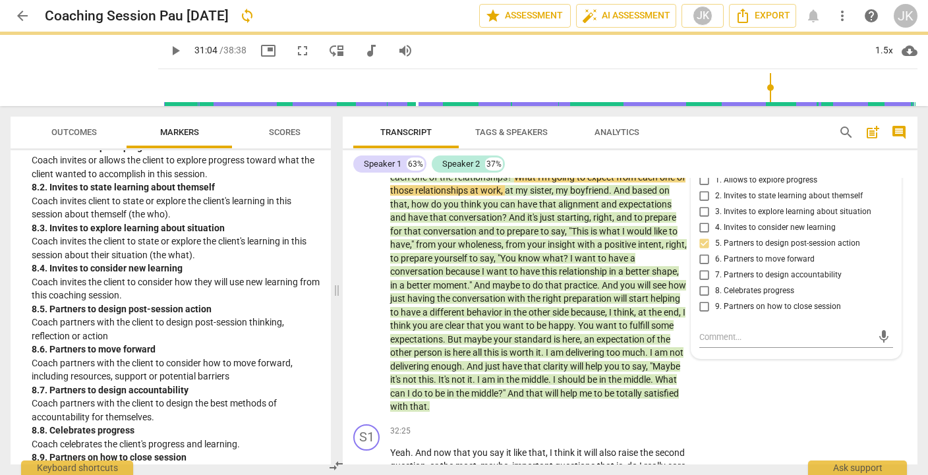
click at [750, 165] on div "Speaker 1 63% Speaker 2 37%" at bounding box center [630, 164] width 554 height 22
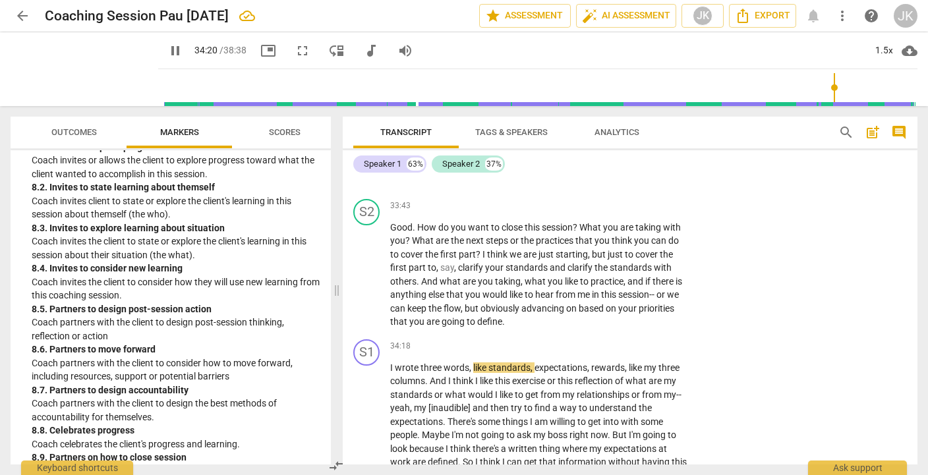
scroll to position [1760, 0]
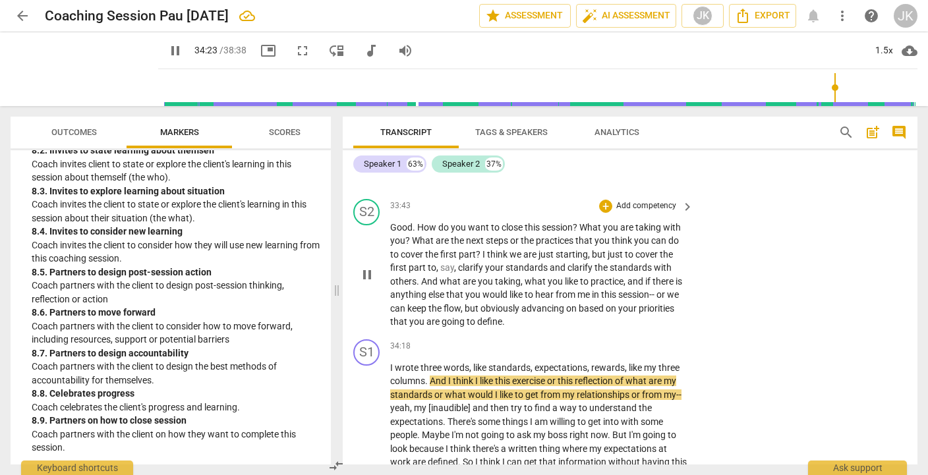
click at [654, 212] on p "Add competency" at bounding box center [646, 206] width 63 height 12
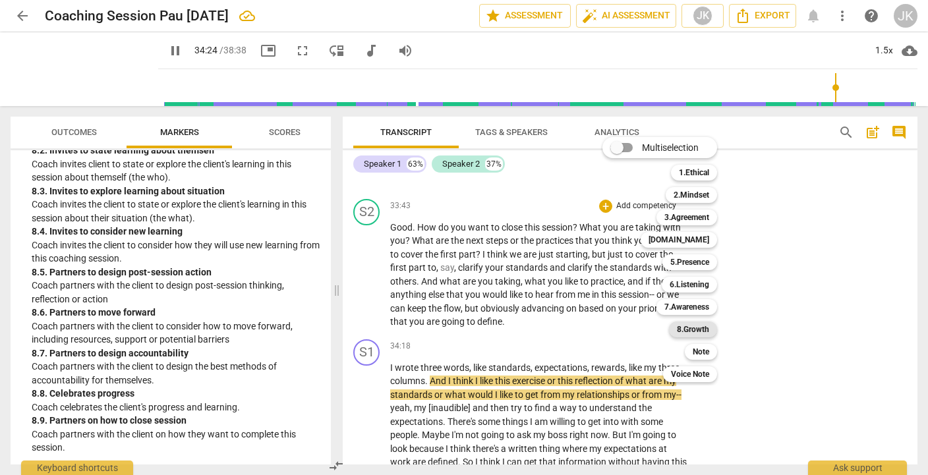
click at [708, 324] on b "8.Growth" at bounding box center [693, 330] width 32 height 16
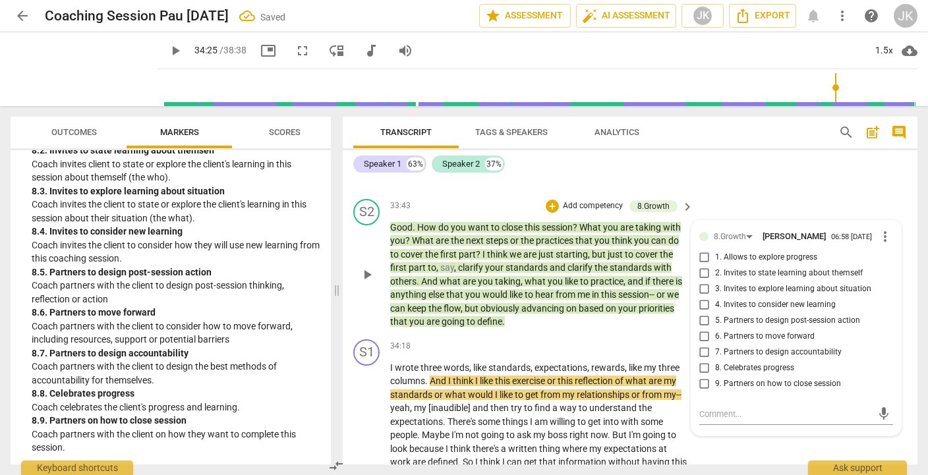
scroll to position [5732, 0]
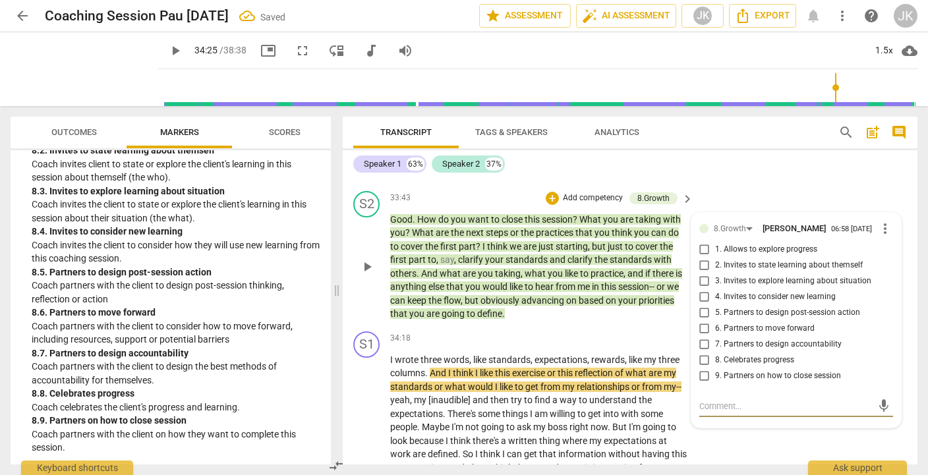
click at [777, 382] on span "9. Partners on how to close session" at bounding box center [778, 377] width 126 height 12
click at [715, 384] on input "9. Partners on how to close session" at bounding box center [704, 377] width 21 height 16
click at [477, 241] on div "S2 play_arrow pause 33:43 + Add competency 8.Growth keyboard_arrow_right Good .…" at bounding box center [630, 256] width 575 height 140
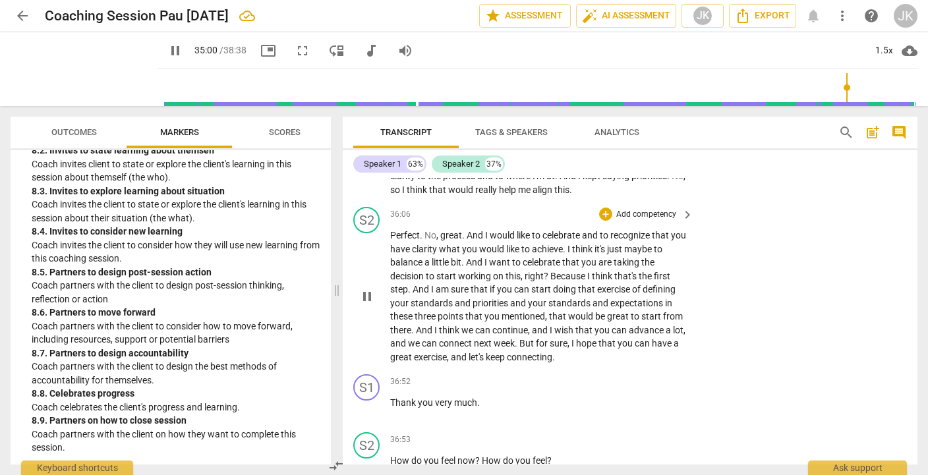
scroll to position [6091, 0]
click at [651, 222] on p "Add competency" at bounding box center [646, 216] width 63 height 12
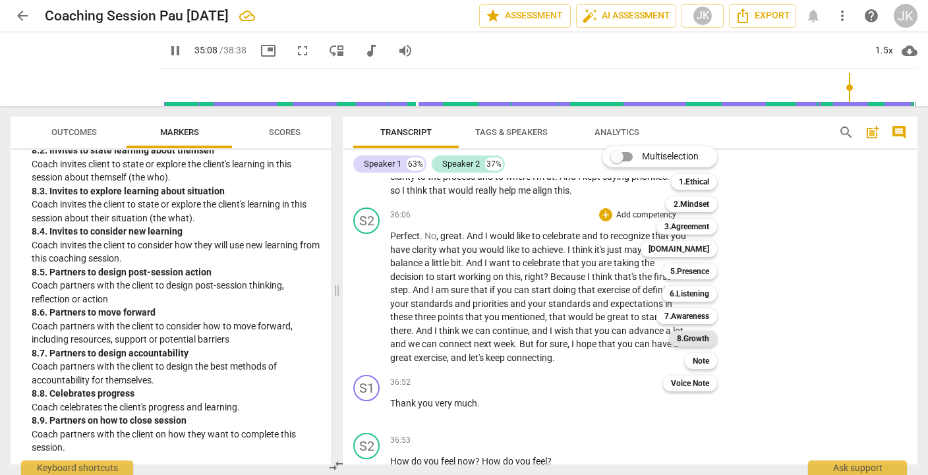
click at [693, 334] on b "8.Growth" at bounding box center [693, 339] width 32 height 16
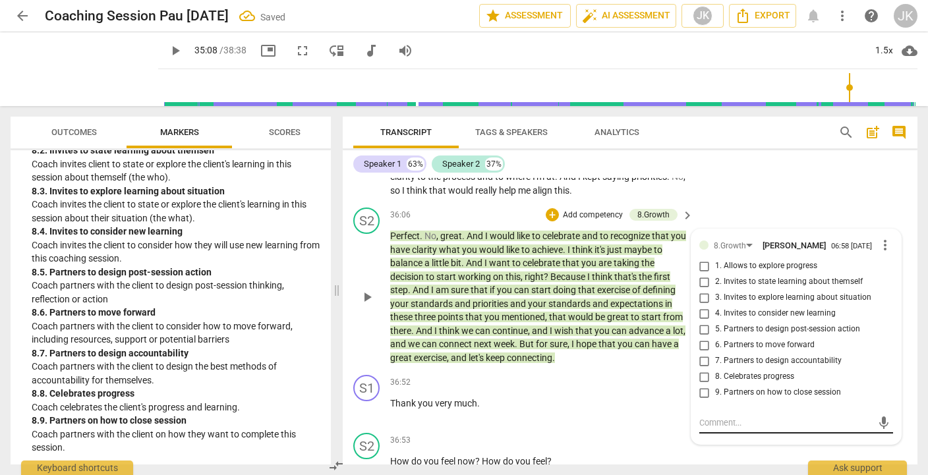
scroll to position [6246, 0]
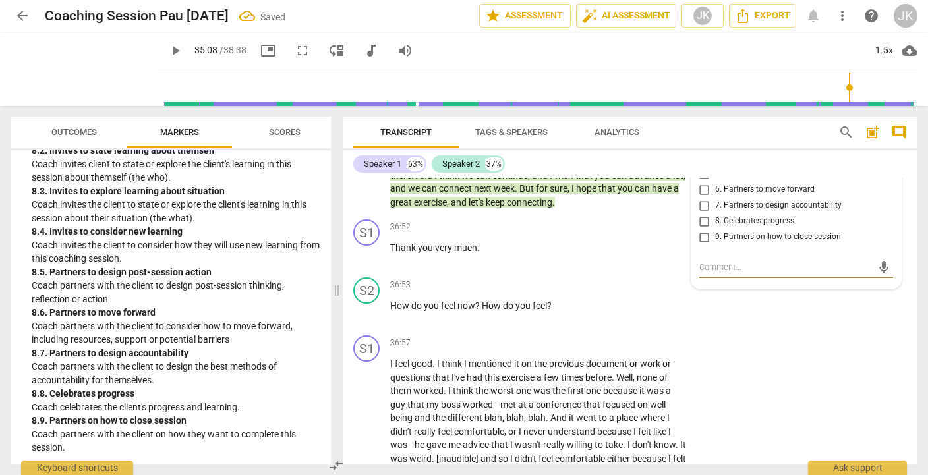
click at [738, 227] on span "8. Celebrates progress" at bounding box center [754, 222] width 79 height 12
click at [715, 229] on input "8. Celebrates progress" at bounding box center [704, 222] width 21 height 16
click at [609, 267] on div "36:52 + Add competency keyboard_arrow_right Thank you very much ." at bounding box center [542, 243] width 305 height 47
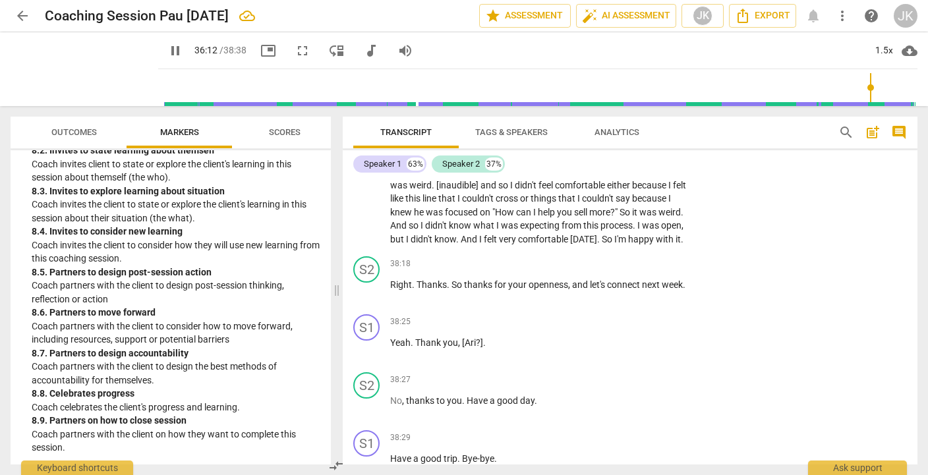
scroll to position [6523, 0]
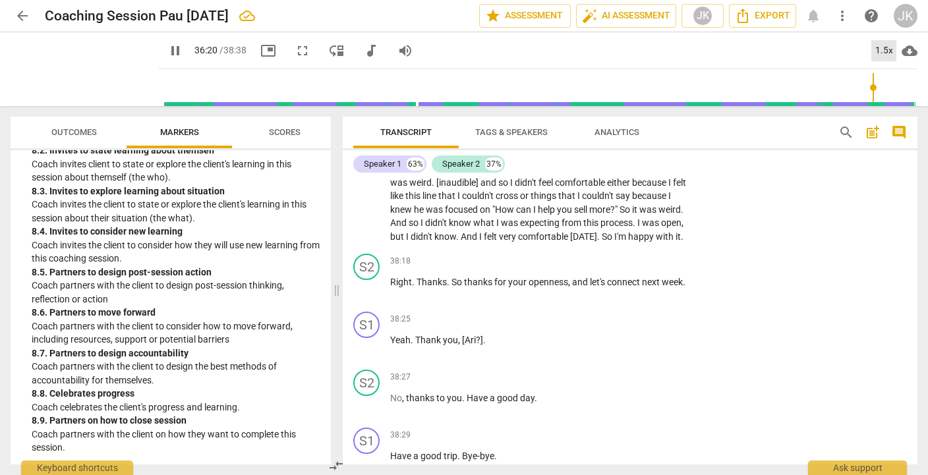
click at [885, 54] on div "1.5x" at bounding box center [884, 50] width 25 height 21
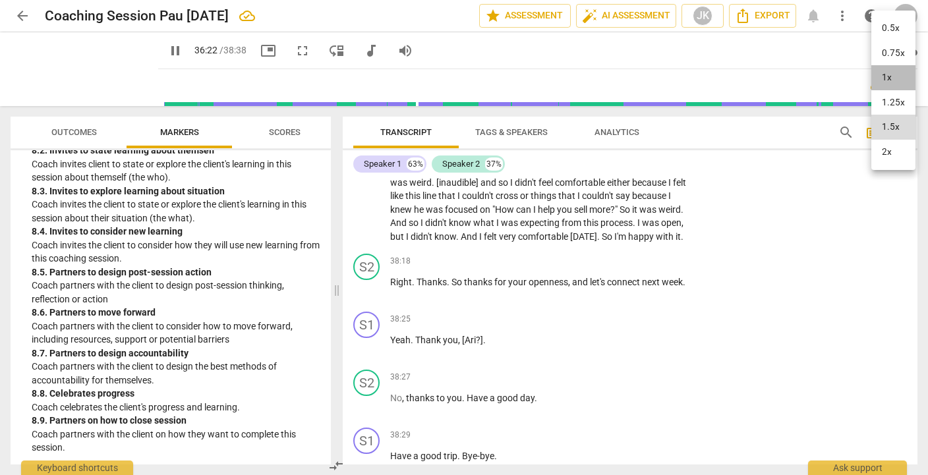
click at [890, 84] on li "1x" at bounding box center [894, 77] width 44 height 25
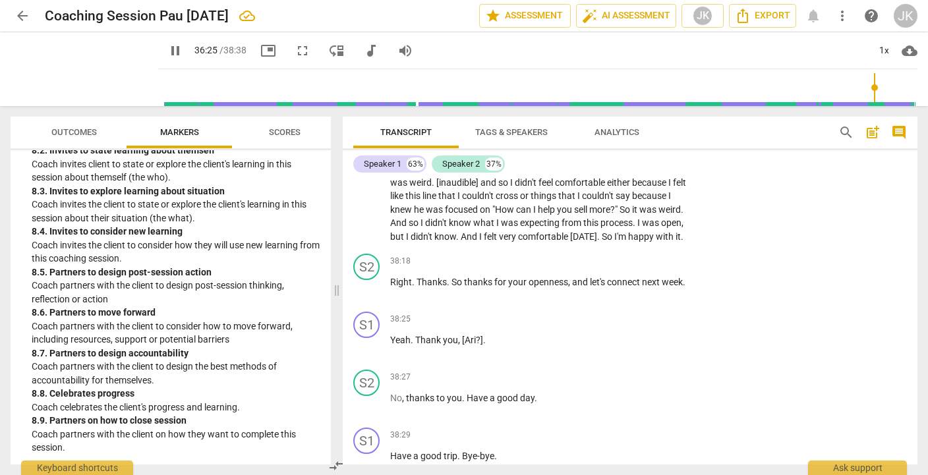
click at [167, 51] on span "pause" at bounding box center [175, 51] width 16 height 16
